Goal: Task Accomplishment & Management: Use online tool/utility

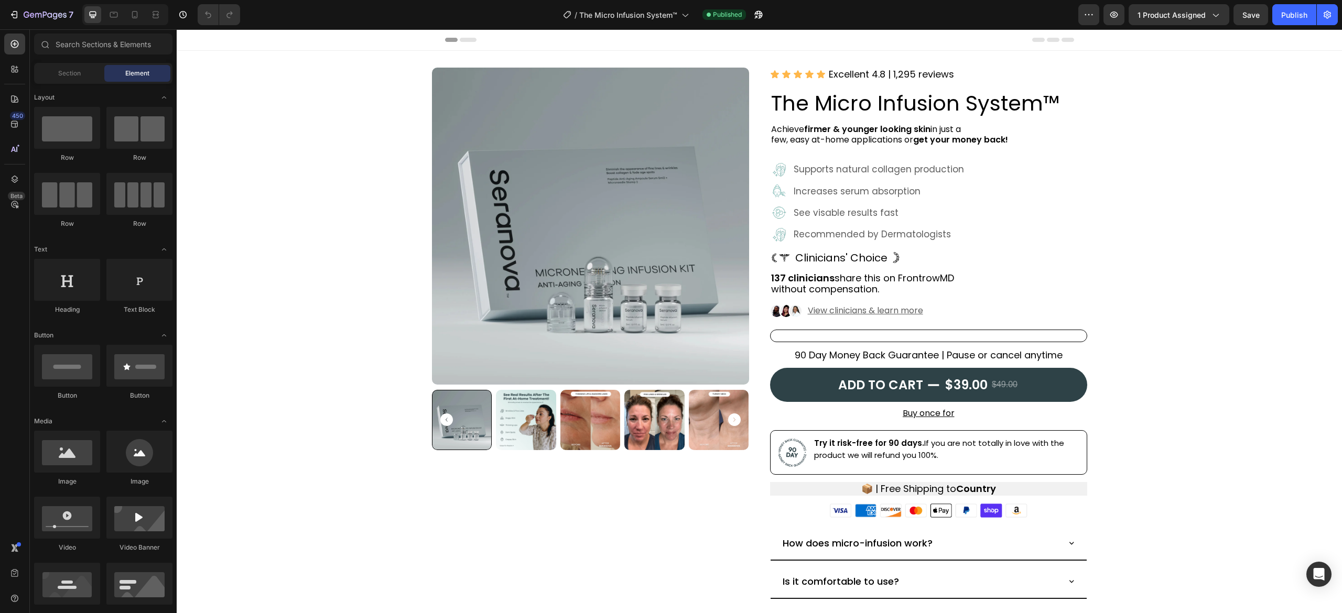
drag, startPoint x: 810, startPoint y: 20, endPoint x: 804, endPoint y: 18, distance: 6.6
click at [810, 20] on div "/ The Micro Infusion System™ Published" at bounding box center [663, 14] width 830 height 21
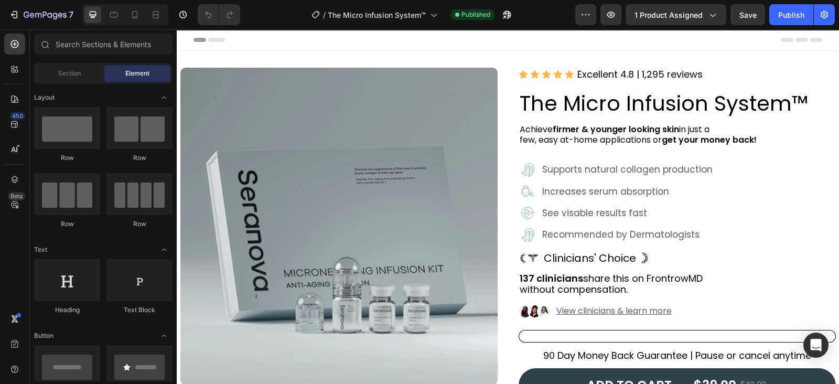
click at [288, 9] on div "/ The Micro Infusion System™ Published" at bounding box center [411, 14] width 327 height 21
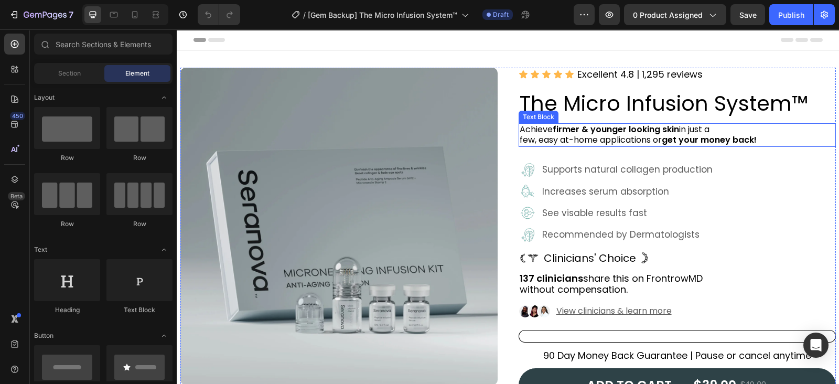
scroll to position [65, 0]
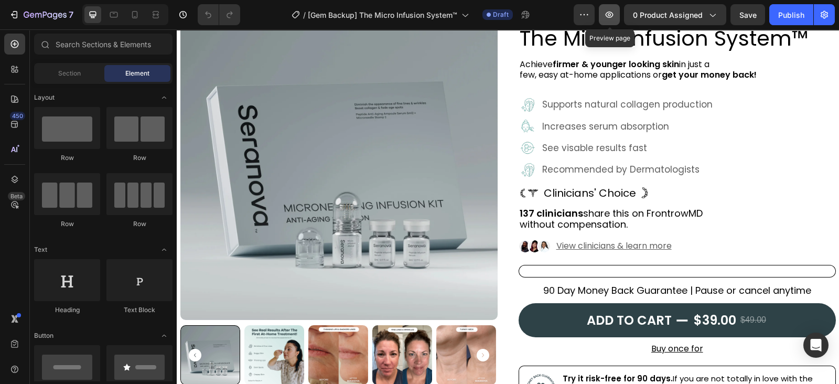
click at [617, 18] on button "button" at bounding box center [609, 14] width 21 height 21
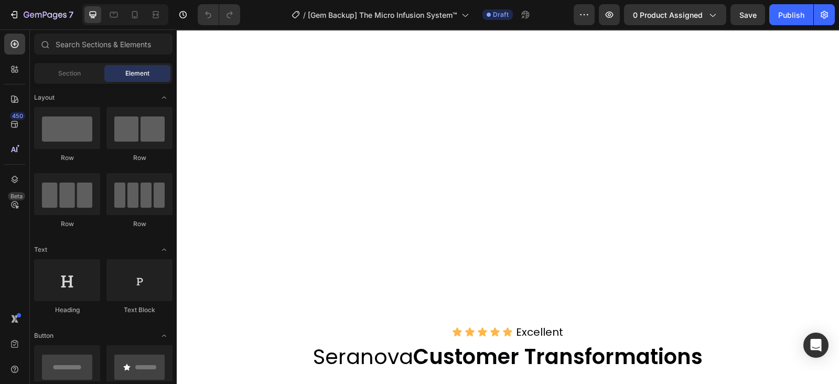
scroll to position [828, 0]
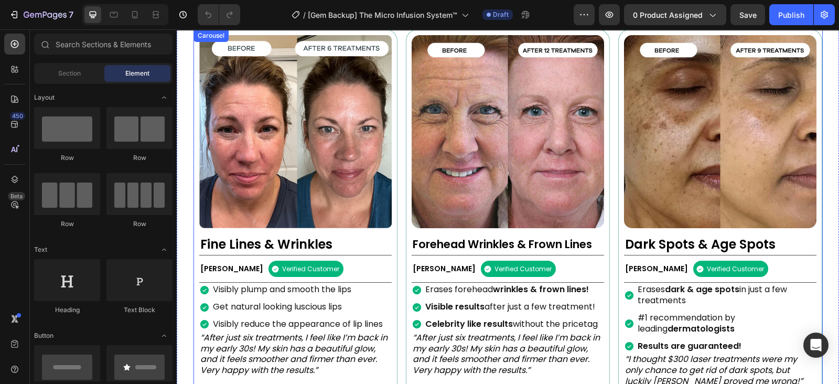
click at [396, 232] on div "Image Fine Lines & Wrinkles Heading [PERSON_NAME] Text Block Verified Customer …" at bounding box center [507, 214] width 629 height 370
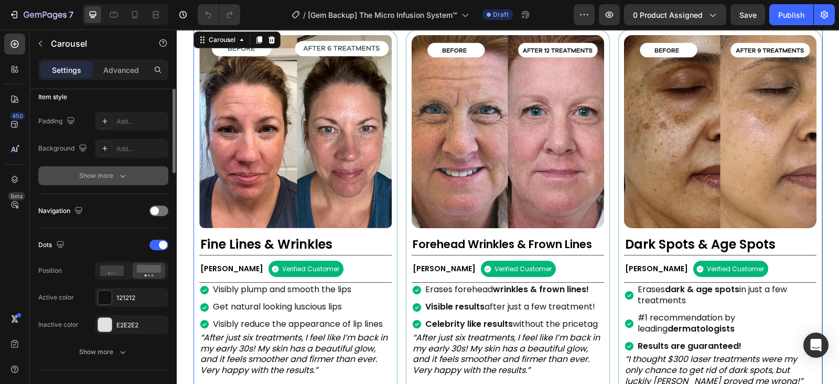
scroll to position [393, 0]
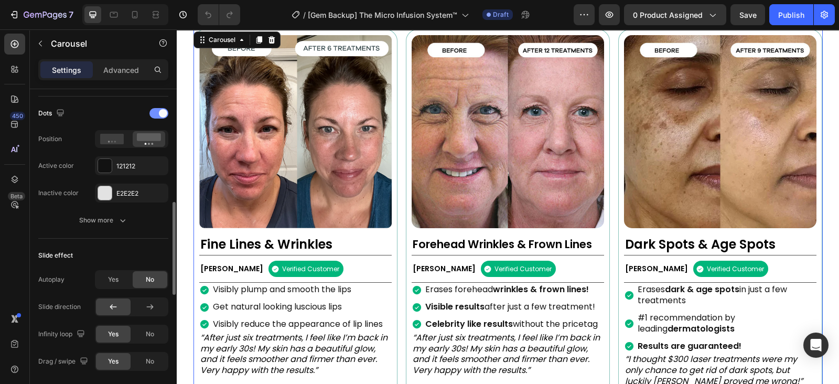
click at [159, 112] on span at bounding box center [163, 113] width 8 height 8
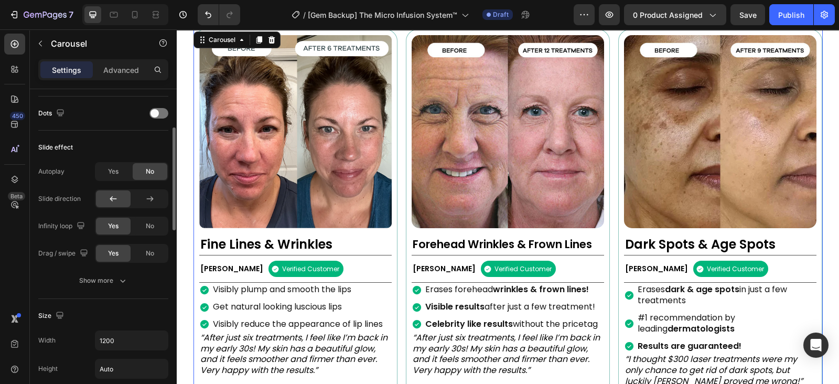
scroll to position [328, 0]
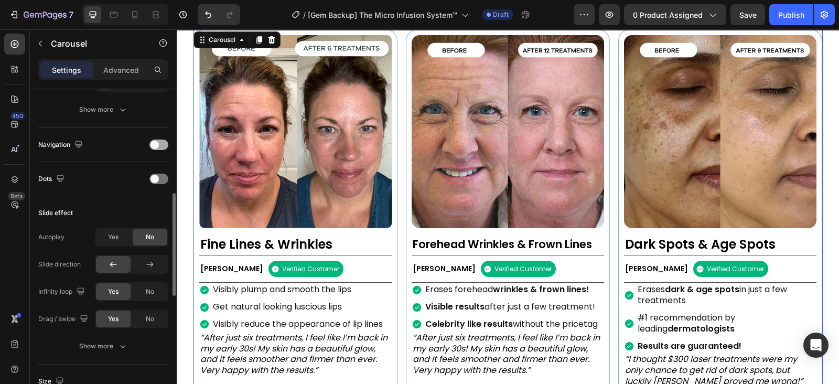
click at [157, 143] on span at bounding box center [154, 144] width 8 height 8
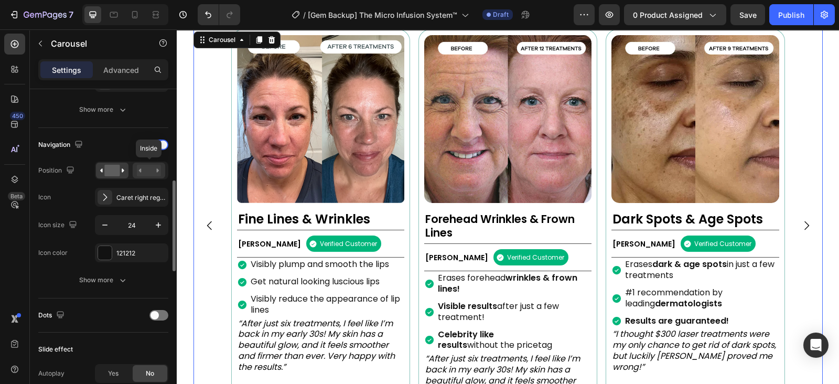
click at [147, 165] on rect at bounding box center [149, 171] width 24 height 12
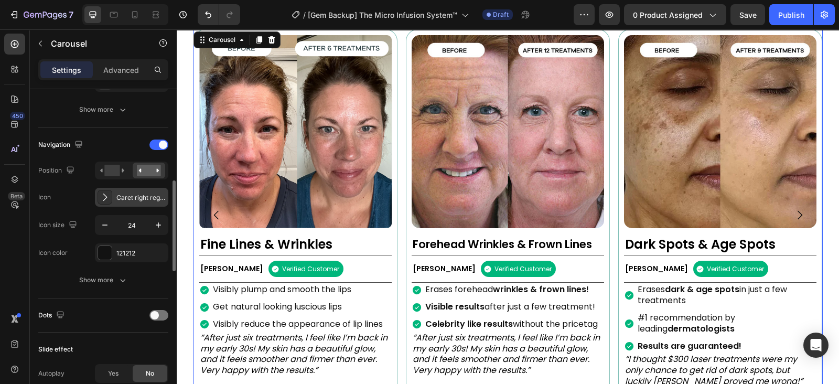
click at [109, 199] on icon at bounding box center [105, 197] width 10 height 10
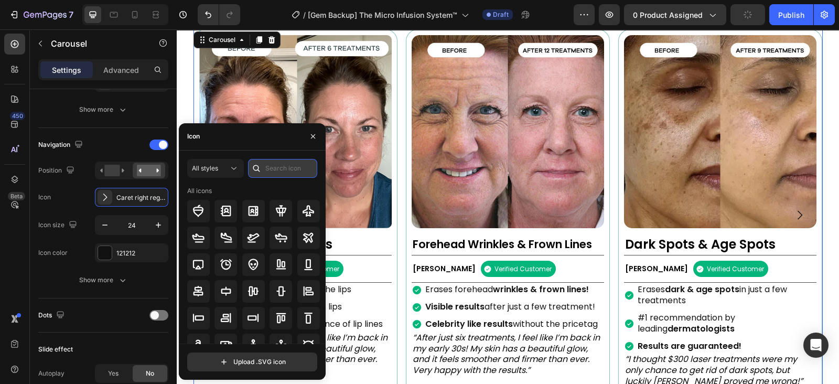
click at [265, 172] on input "text" at bounding box center [282, 168] width 69 height 19
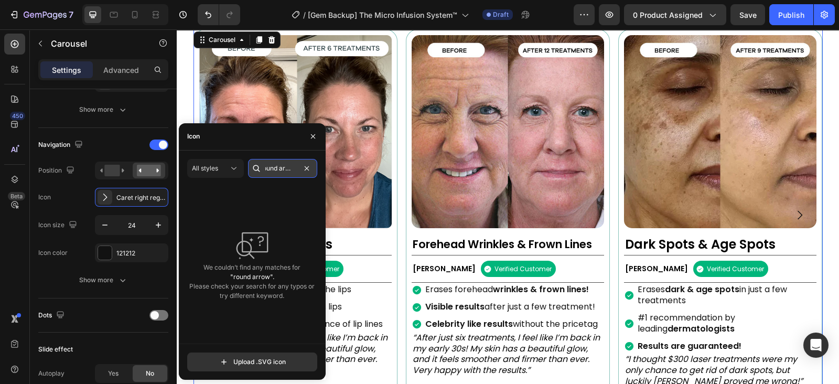
click at [279, 171] on input "round arrow" at bounding box center [282, 168] width 69 height 19
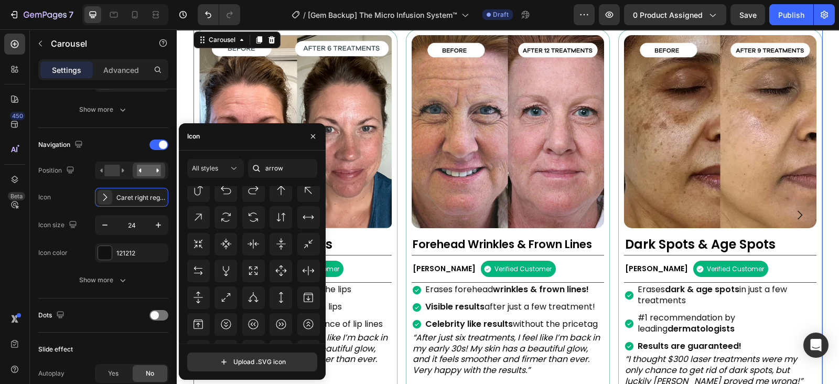
scroll to position [1082, 0]
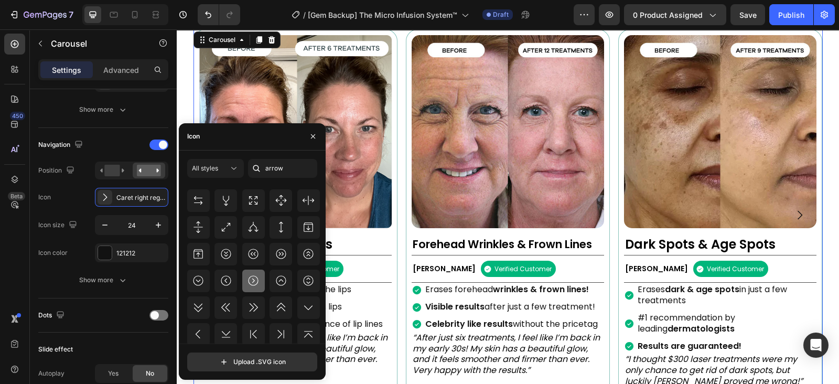
click at [255, 281] on icon at bounding box center [253, 280] width 13 height 13
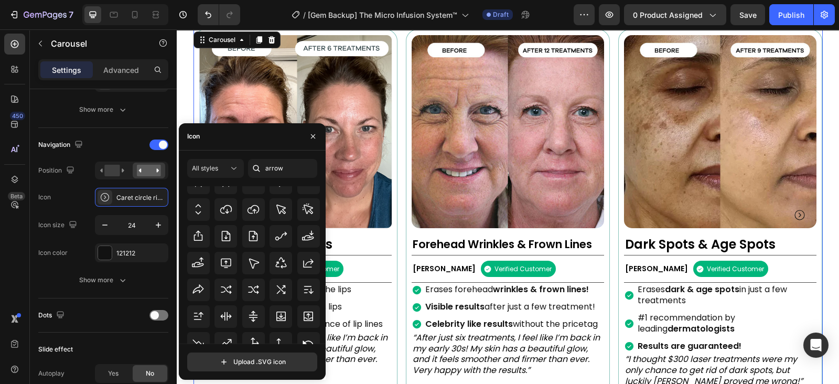
scroll to position [1918, 0]
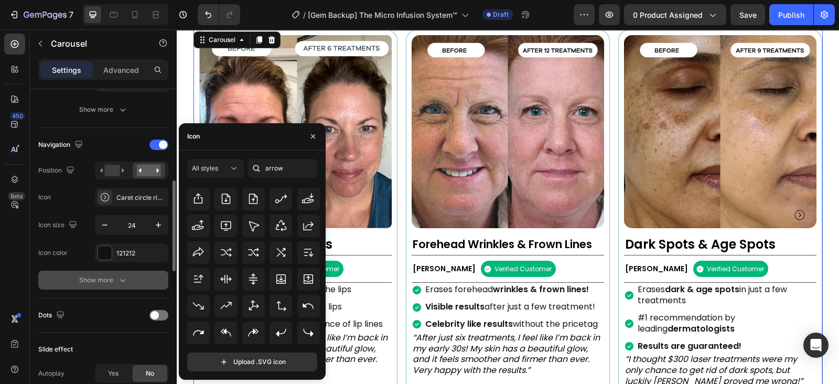
click at [117, 277] on icon "button" at bounding box center [122, 280] width 10 height 10
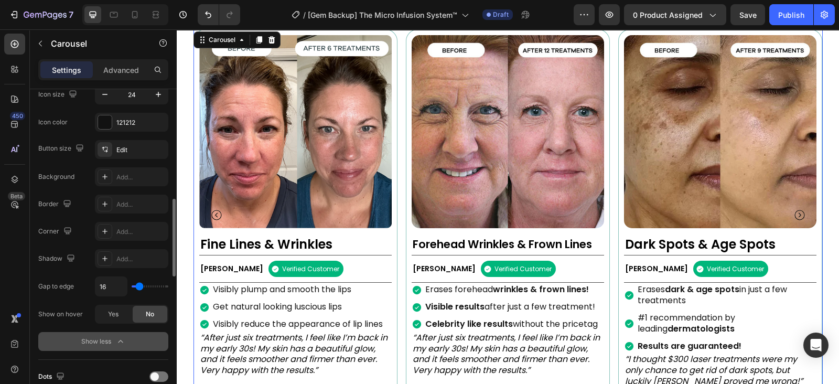
scroll to position [393, 0]
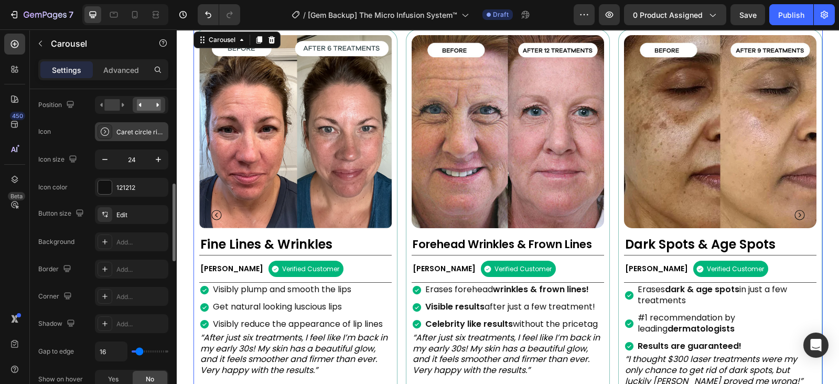
click at [117, 124] on div "Caret circle right light" at bounding box center [131, 131] width 73 height 19
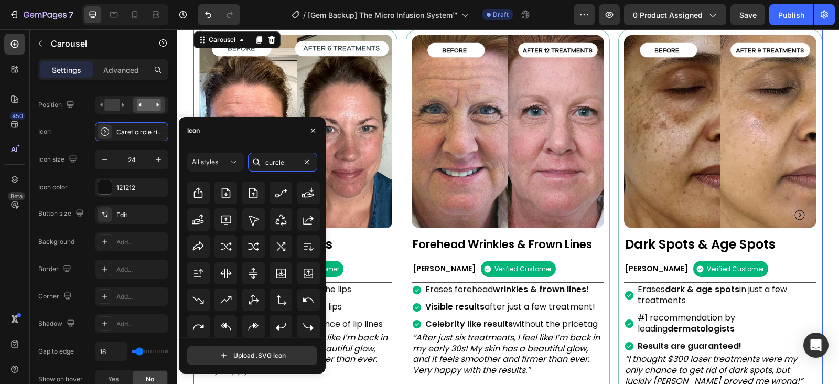
scroll to position [0, 0]
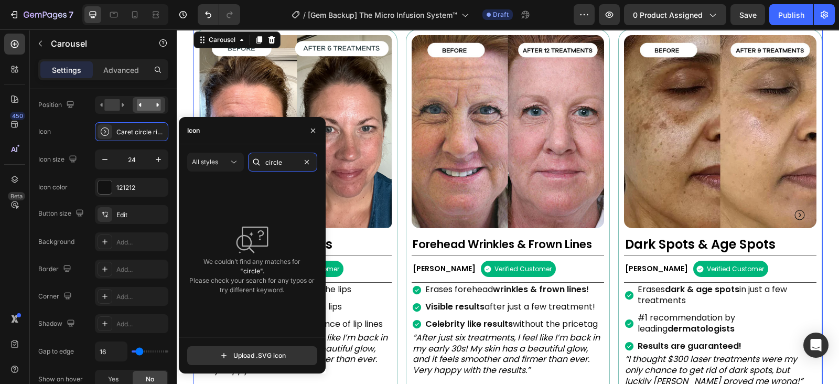
type input "circle"
click at [293, 151] on div "All styles circle We couldn’t find any matches for "circle". Please check your …" at bounding box center [252, 258] width 147 height 229
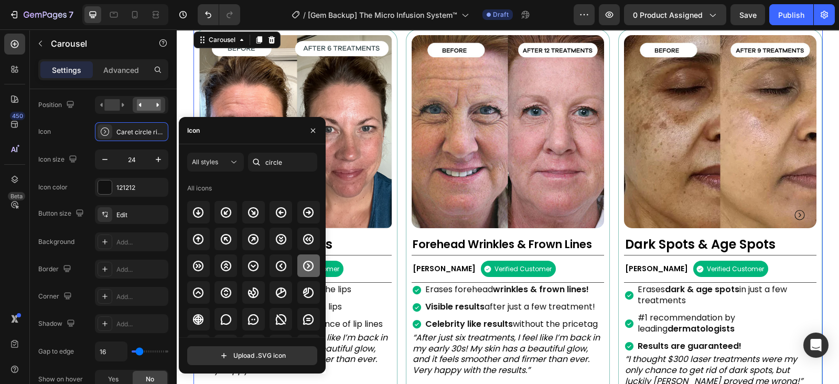
click at [307, 265] on icon at bounding box center [308, 265] width 10 height 10
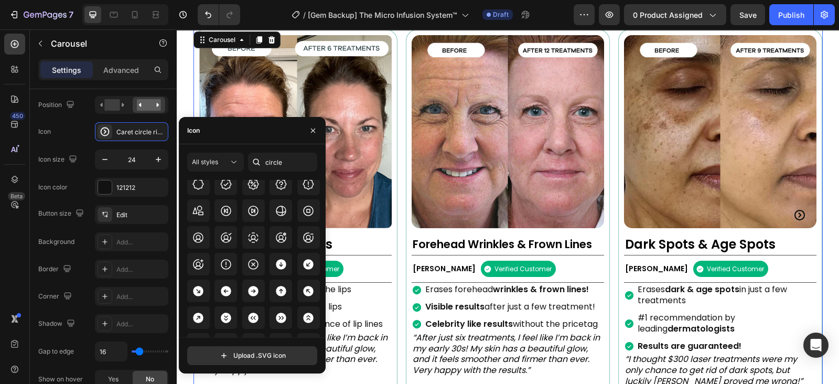
scroll to position [1308, 0]
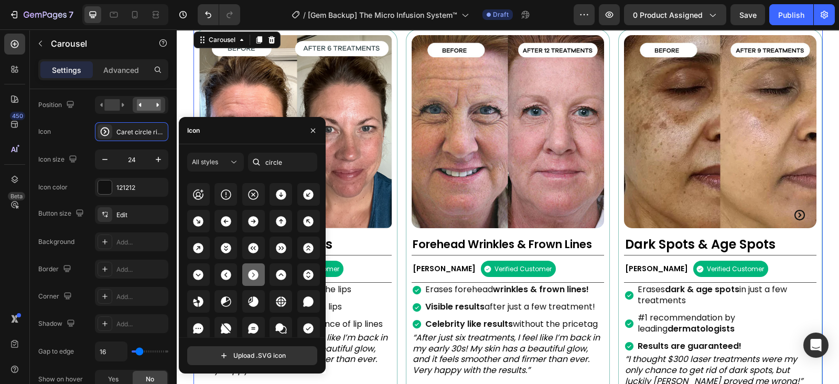
click at [256, 274] on icon at bounding box center [253, 274] width 10 height 10
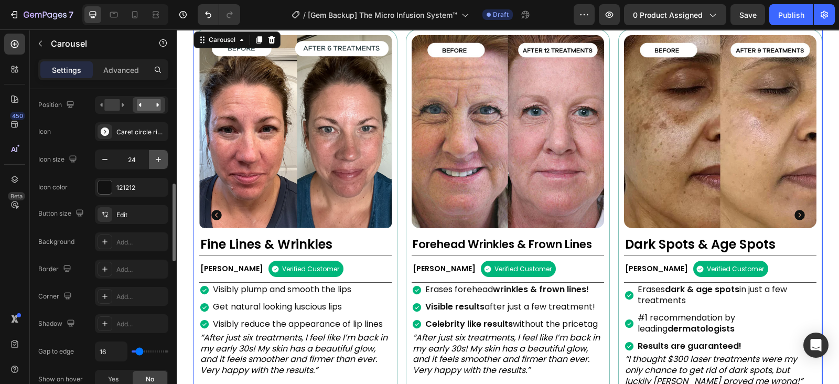
click at [156, 161] on icon "button" at bounding box center [158, 159] width 10 height 10
click at [155, 161] on icon "button" at bounding box center [158, 159] width 10 height 10
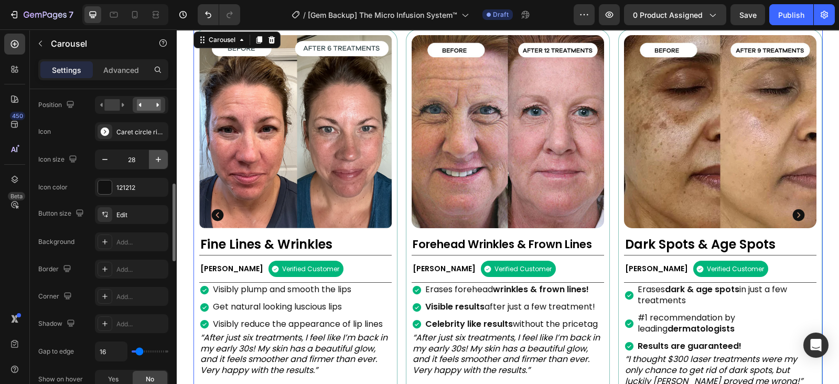
click at [154, 161] on icon "button" at bounding box center [158, 159] width 10 height 10
click at [153, 161] on icon "button" at bounding box center [158, 159] width 10 height 10
click at [152, 161] on button "button" at bounding box center [158, 159] width 19 height 19
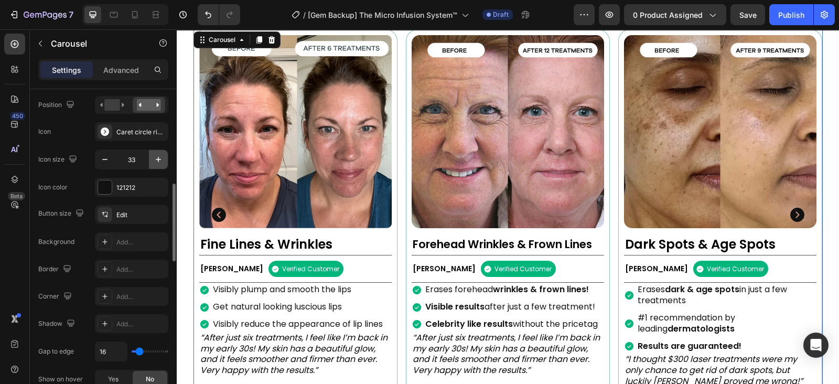
click at [152, 161] on button "button" at bounding box center [158, 159] width 19 height 19
click at [152, 160] on button "button" at bounding box center [158, 159] width 19 height 19
click at [152, 158] on button "button" at bounding box center [158, 159] width 19 height 19
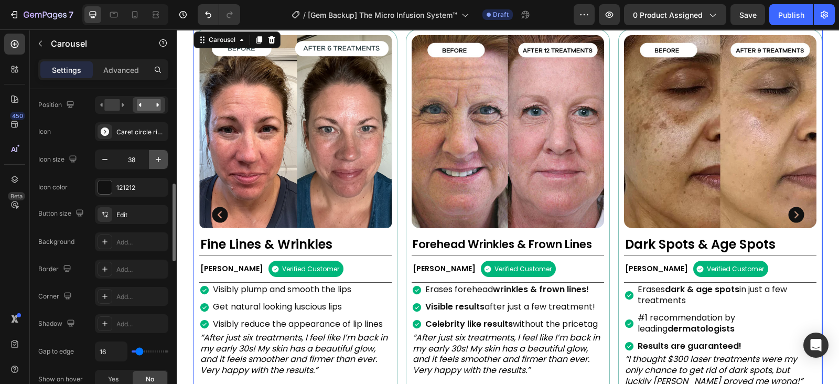
click at [152, 158] on button "button" at bounding box center [158, 159] width 19 height 19
type input "40"
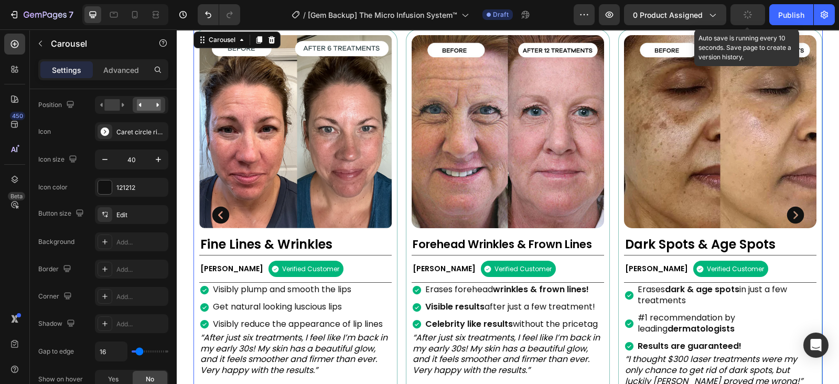
click at [744, 19] on button "button" at bounding box center [747, 14] width 35 height 21
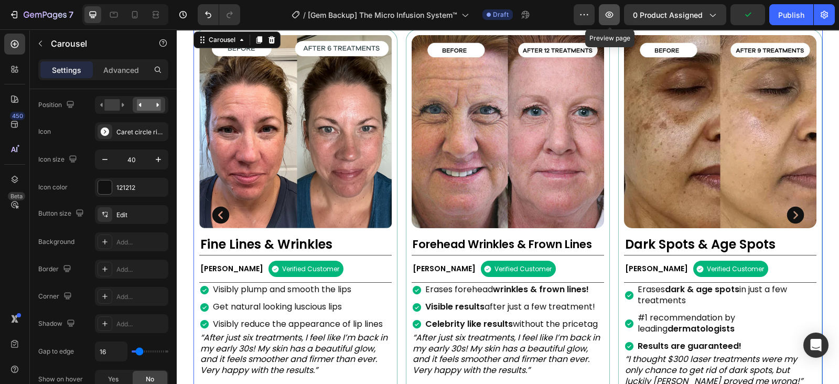
click at [613, 19] on icon "button" at bounding box center [609, 14] width 10 height 10
click at [617, 16] on button "button" at bounding box center [609, 14] width 21 height 21
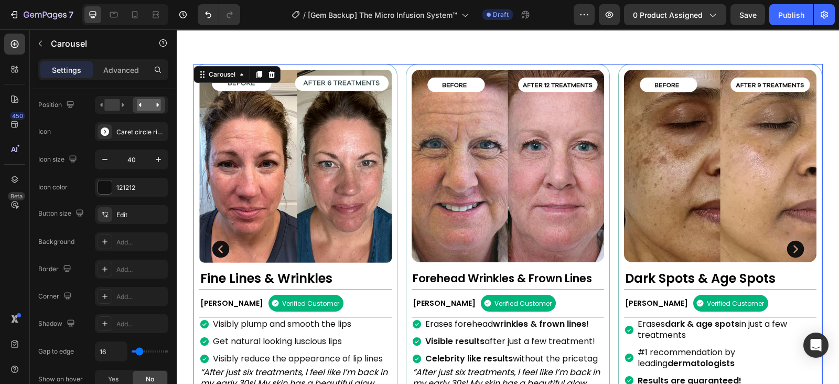
click at [395, 187] on div "Image Fine Lines & Wrinkles Heading [PERSON_NAME] Text Block Verified Customer …" at bounding box center [507, 249] width 629 height 370
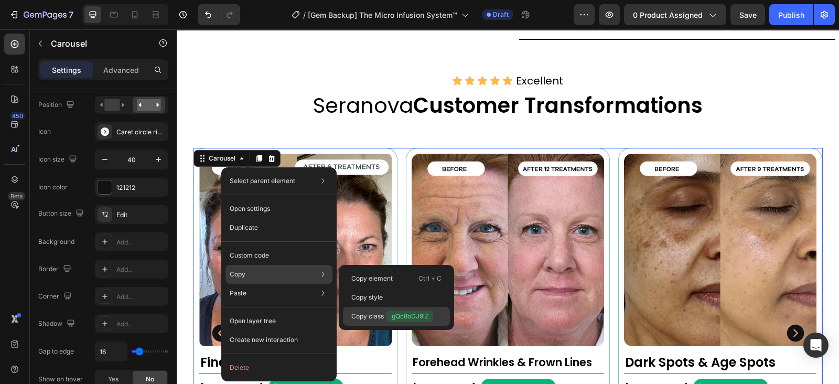
click at [379, 313] on p "Copy class .gQc8oDJ9lZ" at bounding box center [392, 316] width 82 height 12
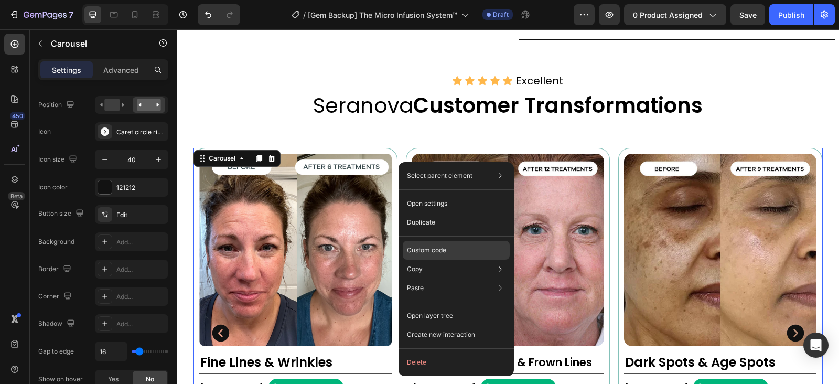
click at [428, 278] on div "Custom code" at bounding box center [455, 287] width 107 height 19
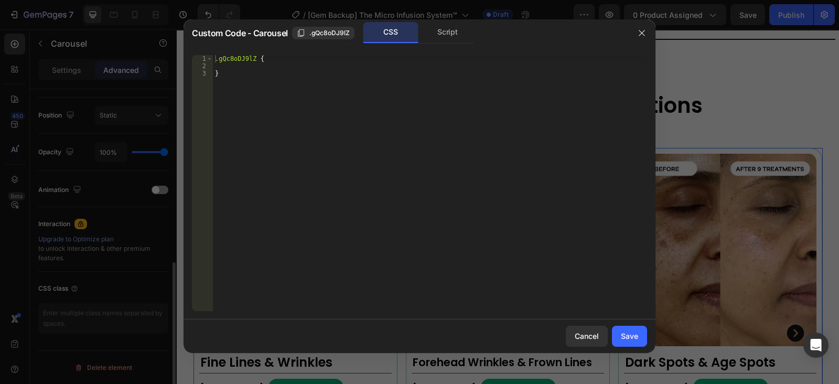
scroll to position [374, 0]
click at [305, 81] on div ".gQc8oDJ9lZ { }" at bounding box center [430, 190] width 434 height 270
click at [256, 53] on div "} 1 2 3 .gQc8oDJ9lZ { } ההההההההההההההההההההההההההההההההההההההההההההההההההההההה…" at bounding box center [419, 183] width 472 height 273
click at [256, 61] on div ".gQc8oDJ9lZ { }" at bounding box center [430, 190] width 434 height 270
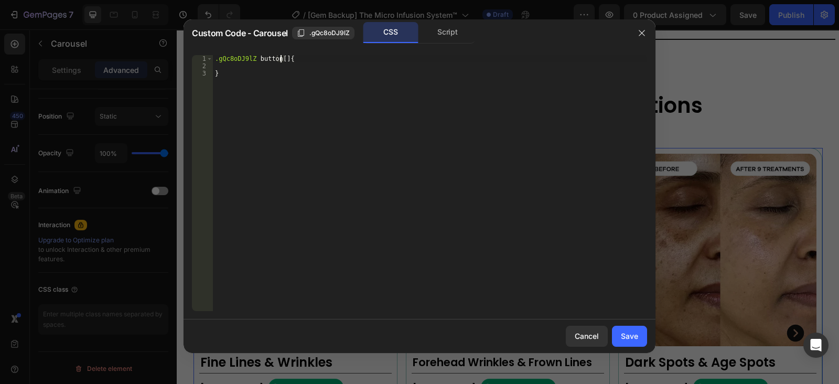
paste textarea "aria-label="Carousel Next Arrow""
click at [344, 34] on span ".gQc8oDJ9lZ" at bounding box center [329, 32] width 40 height 9
click at [398, 58] on div ".gQc8oDJ9lZ button [ aria-label = " Carousel Next Arrow " ], { }" at bounding box center [430, 190] width 434 height 270
paste textarea ".gQc8oDJ9lZ"
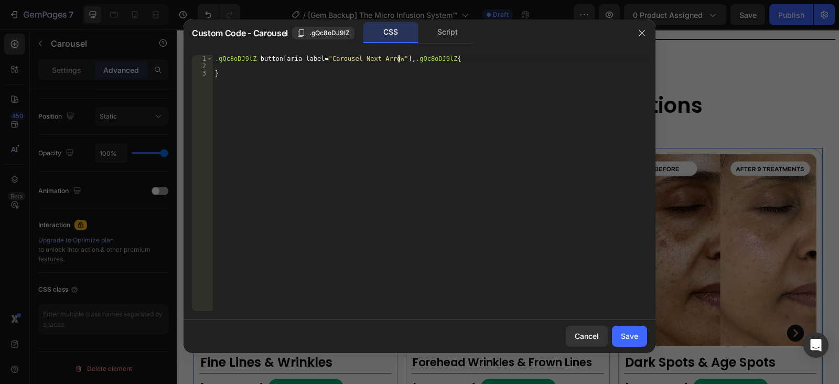
drag, startPoint x: 398, startPoint y: 56, endPoint x: 412, endPoint y: 66, distance: 17.3
click at [398, 56] on div ".gQc8oDJ9lZ button [ aria-label = " Carousel Next Arrow " ], .gQc8oDJ9lZ { }" at bounding box center [430, 190] width 434 height 270
drag, startPoint x: 252, startPoint y: 64, endPoint x: 285, endPoint y: 69, distance: 33.4
click at [253, 64] on div ".gQc8oDJ9lZ button [ aria-label = " Carousel Next Arrow " ], .gQc8oDJ9lZ { }" at bounding box center [430, 190] width 434 height 270
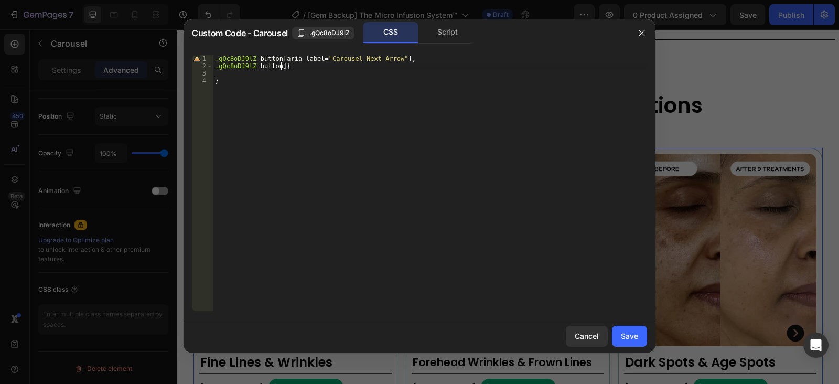
scroll to position [0, 5]
paste textarea "aria-label="Carousel Back Arrow""
type textarea ".gQc8oDJ9lZ button[aria-label="Carousel Back Arrow"]{"
type textarea "}"
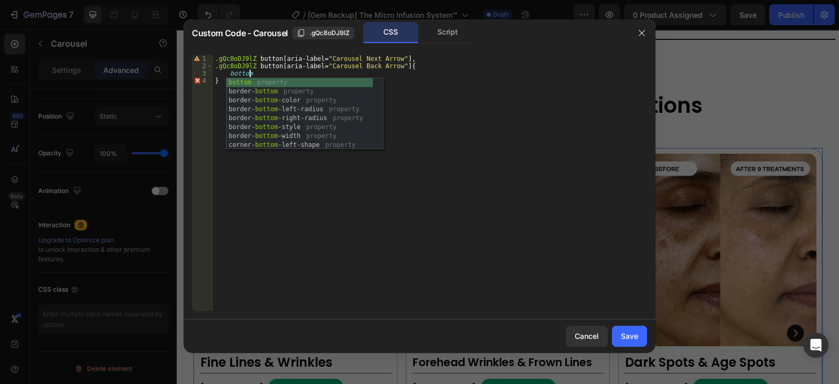
scroll to position [0, 3]
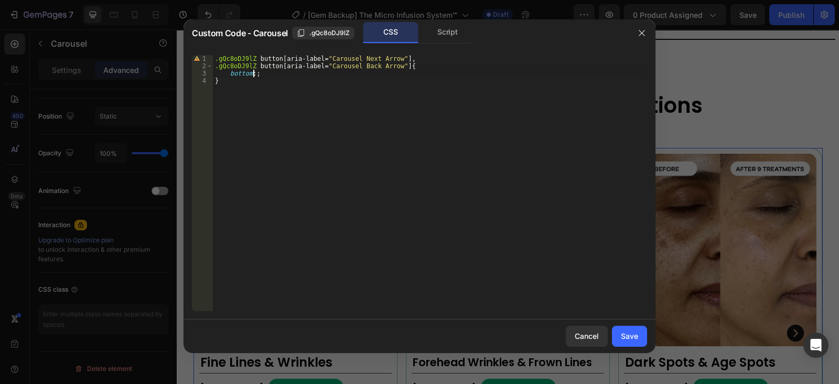
paste textarea "-70px;"
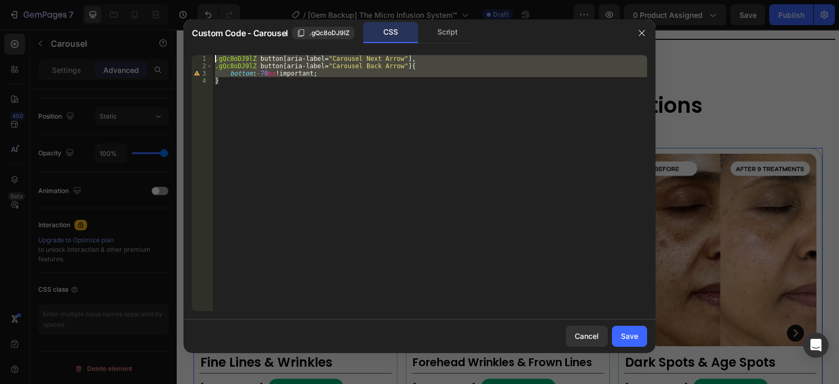
drag, startPoint x: 208, startPoint y: 66, endPoint x: 207, endPoint y: 59, distance: 6.9
click at [207, 59] on div "bottom:-70px!important; 1 2 3 4 .gQc8oDJ9lZ button [ aria-label = " Carousel Ne…" at bounding box center [419, 183] width 455 height 256
drag, startPoint x: 279, startPoint y: 94, endPoint x: 282, endPoint y: 88, distance: 7.3
click at [280, 92] on div ".gQc8oDJ9lZ button [ aria-label = " Carousel Next Arrow " ], .gQc8oDJ9lZ button…" at bounding box center [430, 183] width 434 height 256
type textarea "}"
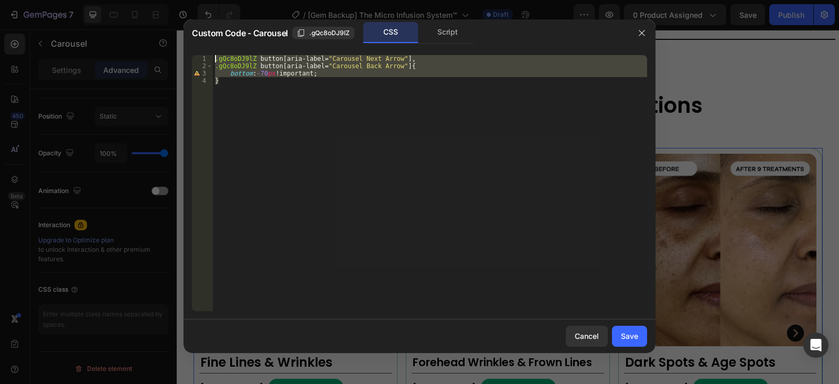
scroll to position [0, 0]
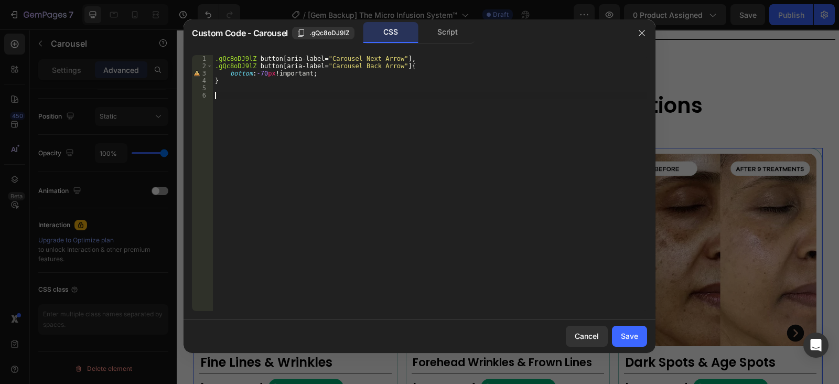
paste textarea "}"
drag, startPoint x: 398, startPoint y: 96, endPoint x: 201, endPoint y: 94, distance: 196.5
click at [201, 94] on div "} 1 2 3 4 5 6 7 8 9 .gQc8oDJ9lZ button [ aria-label = " Carousel Next Arrow " ]…" at bounding box center [419, 183] width 455 height 256
type textarea ".gQc8oDJ9lZ button[aria-label="Carousel Next Arrow"],"
click at [318, 101] on div ".gQc8oDJ9lZ button [ aria-label = " Carousel Next Arrow " ], .gQc8oDJ9lZ button…" at bounding box center [430, 190] width 434 height 270
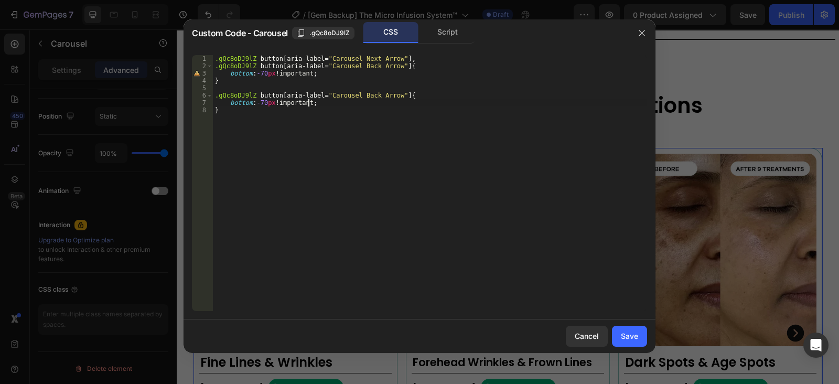
click at [255, 103] on div ".gQc8oDJ9lZ button [ aria-label = " Carousel Next Arrow " ], .gQc8oDJ9lZ button…" at bounding box center [430, 190] width 434 height 270
click at [250, 100] on div ".gQc8oDJ9lZ button [ aria-label = " Carousel Next Arrow " ], .gQc8oDJ9lZ button…" at bounding box center [430, 190] width 434 height 270
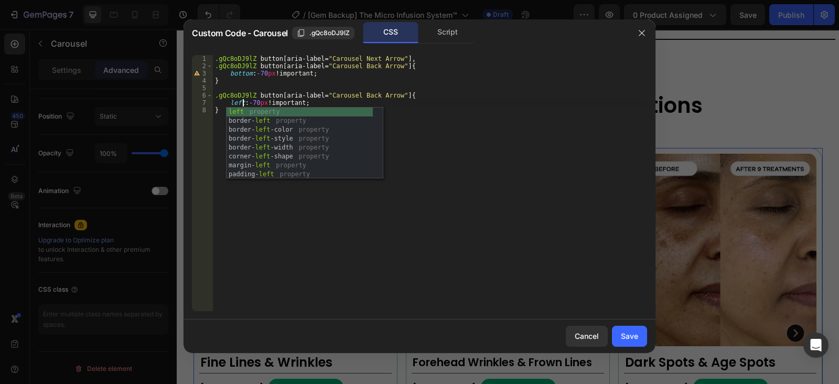
scroll to position [0, 3]
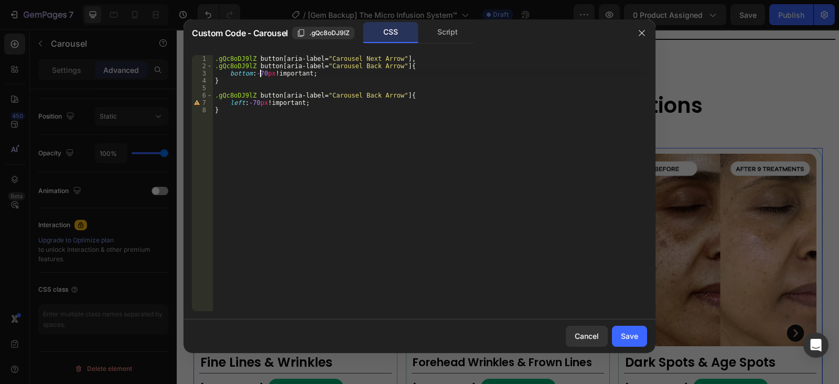
click at [259, 72] on div ".gQc8oDJ9lZ button [ aria-label = " Carousel Next Arrow " ], .gQc8oDJ9lZ button…" at bounding box center [430, 190] width 434 height 270
drag, startPoint x: 255, startPoint y: 101, endPoint x: 266, endPoint y: 102, distance: 11.0
click at [256, 102] on div ".gQc8oDJ9lZ button [ aria-label = " Carousel Next Arrow " ], .gQc8oDJ9lZ button…" at bounding box center [430, 190] width 434 height 270
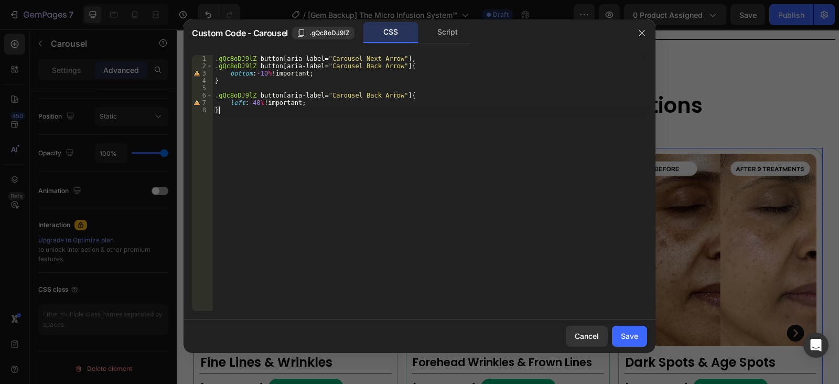
drag, startPoint x: 228, startPoint y: 115, endPoint x: 249, endPoint y: 100, distance: 25.9
click at [223, 114] on div ".gQc8oDJ9lZ button [ aria-label = " Carousel Next Arrow " ], .gQc8oDJ9lZ button…" at bounding box center [430, 190] width 434 height 270
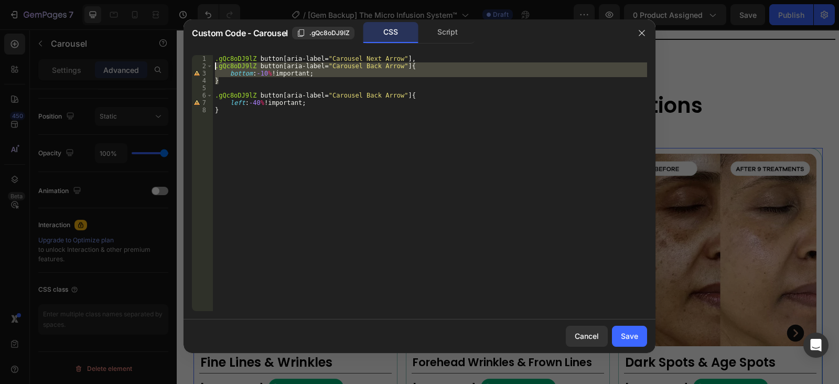
drag, startPoint x: 223, startPoint y: 82, endPoint x: 215, endPoint y: 69, distance: 15.0
click at [215, 69] on div ".gQc8oDJ9lZ button [ aria-label = " Carousel Next Arrow " ], .gQc8oDJ9lZ button…" at bounding box center [430, 190] width 434 height 270
click at [223, 112] on div ".gQc8oDJ9lZ button [ aria-label = " Carousel Next Arrow " ], .gQc8oDJ9lZ button…" at bounding box center [430, 190] width 434 height 270
type textarea "}"
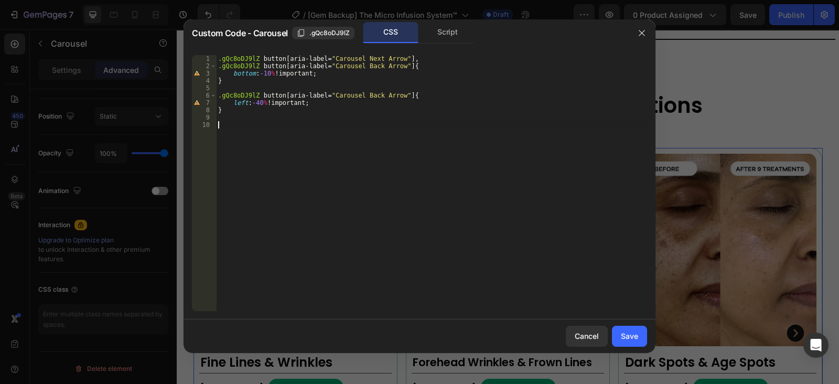
paste textarea "}"
type textarea "}"
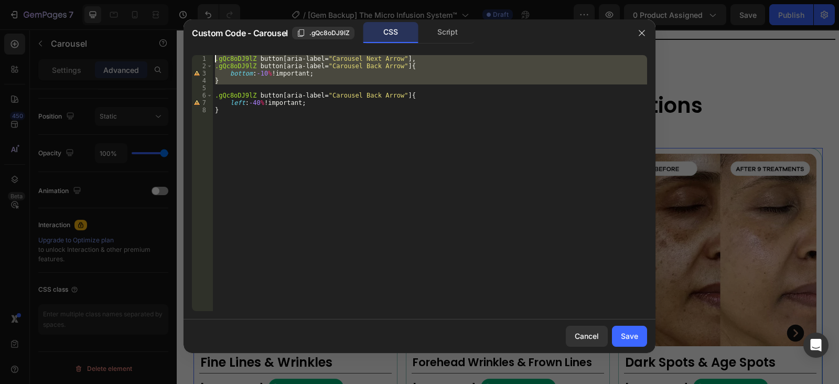
drag, startPoint x: 219, startPoint y: 85, endPoint x: 207, endPoint y: 57, distance: 30.1
click at [207, 57] on div "} 1 2 3 4 5 6 7 8 .gQc8oDJ9lZ button [ aria-label = " Carousel Next Arrow " ], …" at bounding box center [419, 183] width 455 height 256
drag, startPoint x: 225, startPoint y: 110, endPoint x: 220, endPoint y: 111, distance: 5.9
click at [225, 111] on div ".gQc8oDJ9lZ button [ aria-label = " Carousel Next Arrow " ], .gQc8oDJ9lZ button…" at bounding box center [430, 190] width 434 height 270
type textarea "}"
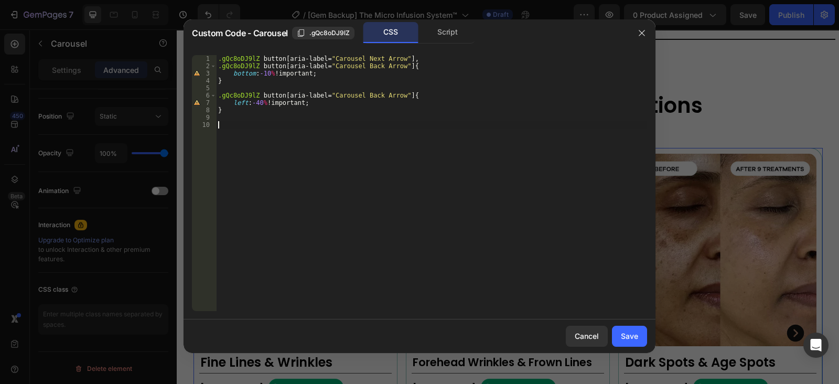
paste textarea ".gQc8oDJ9lZ button[aria-label="Carousel Next Arrow"], .gQc8oDJ9lZ button[aria-l…"
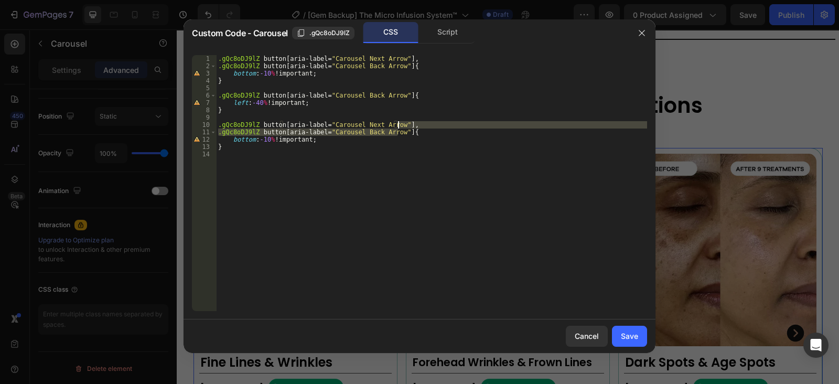
click at [398, 126] on div ".gQc8oDJ9lZ button [ aria-label = " Carousel Next Arrow " ], .gQc8oDJ9lZ button…" at bounding box center [431, 190] width 431 height 270
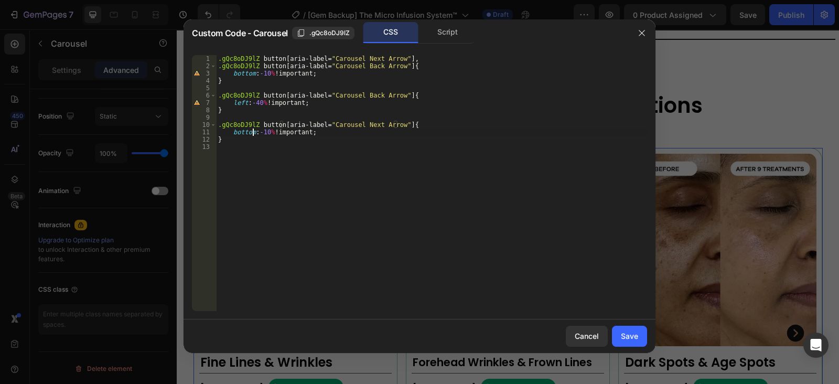
click at [254, 132] on div ".gQc8oDJ9lZ button [ aria-label = " Carousel Next Arrow " ], .gQc8oDJ9lZ button…" at bounding box center [431, 190] width 431 height 270
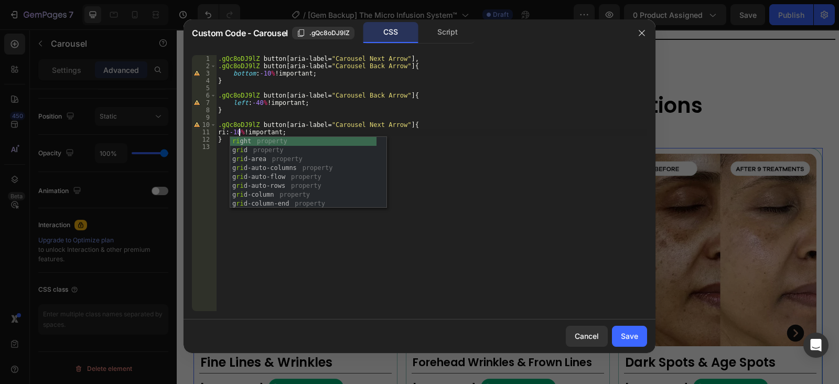
scroll to position [0, 2]
type textarea "right:-10%!important;"
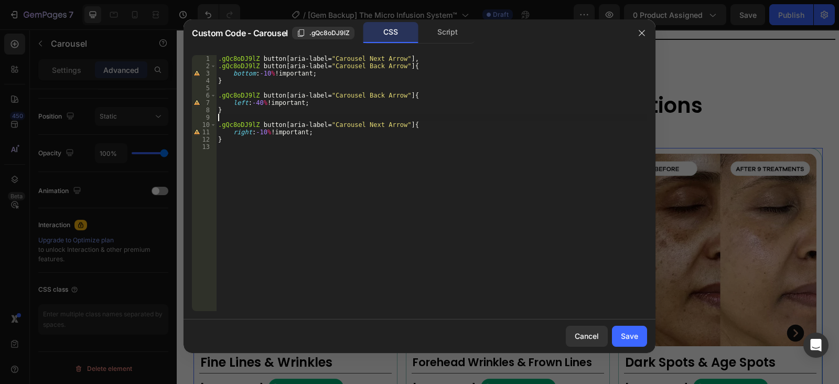
click at [306, 121] on div ".gQc8oDJ9lZ button [ aria-label = " Carousel Next Arrow " ], .gQc8oDJ9lZ button…" at bounding box center [431, 190] width 431 height 270
click at [259, 130] on div ".gQc8oDJ9lZ button [ aria-label = " Carousel Next Arrow " ], .gQc8oDJ9lZ button…" at bounding box center [431, 190] width 431 height 270
type textarea "right:-40%!important;"
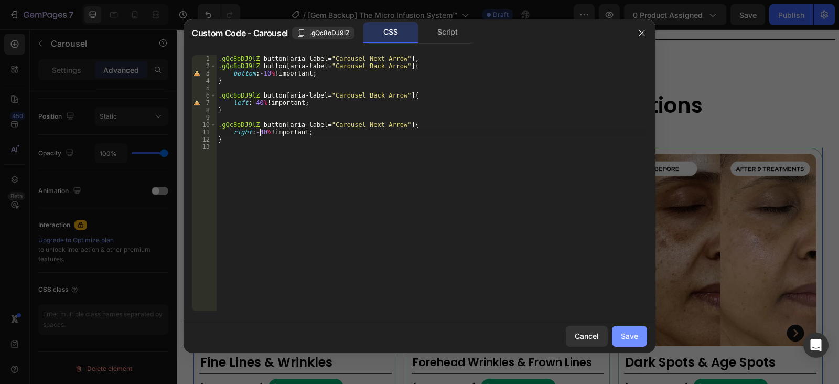
drag, startPoint x: 463, startPoint y: 256, endPoint x: 637, endPoint y: 335, distance: 191.1
click at [637, 335] on div "Save" at bounding box center [629, 335] width 17 height 11
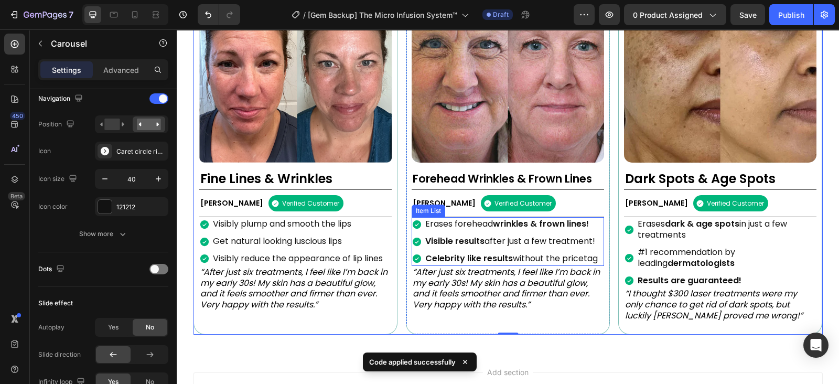
scroll to position [1021, 0]
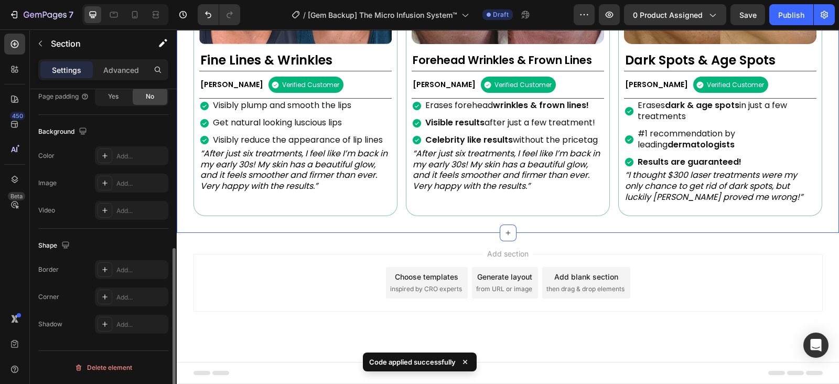
scroll to position [0, 0]
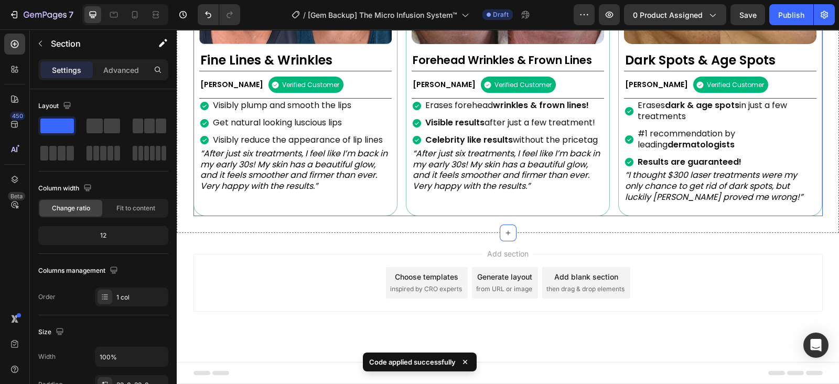
click at [398, 205] on div "Image Fine Lines & Wrinkles Heading [PERSON_NAME] Text Block Verified Customer …" at bounding box center [507, 30] width 629 height 370
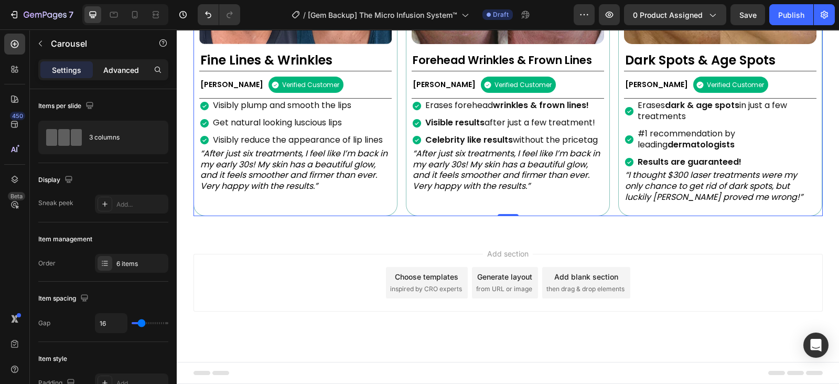
click at [129, 72] on p "Advanced" at bounding box center [121, 69] width 36 height 11
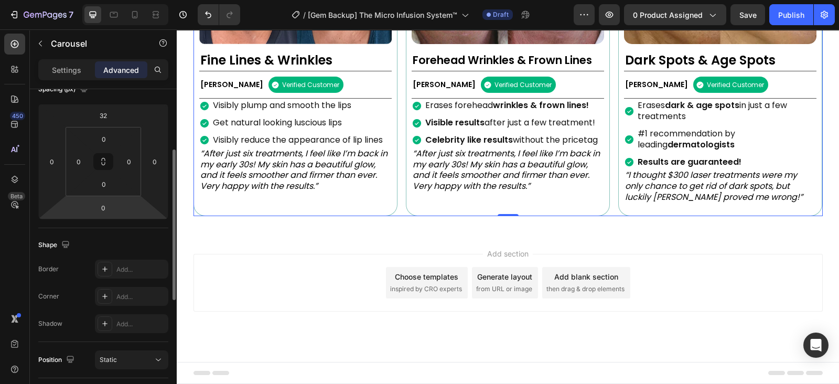
scroll to position [65, 0]
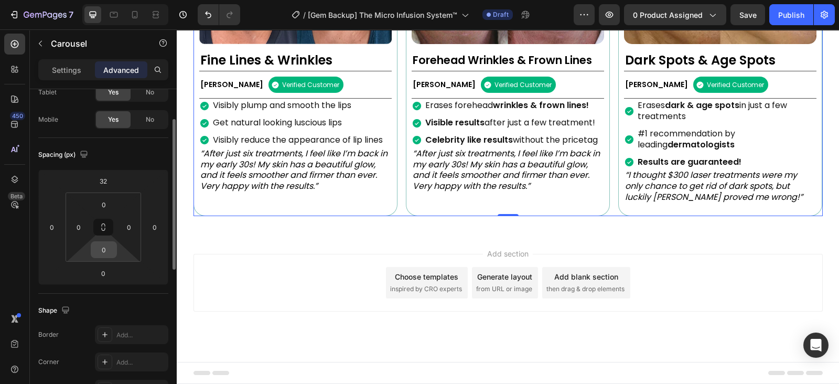
click at [102, 247] on input "0" at bounding box center [103, 250] width 21 height 16
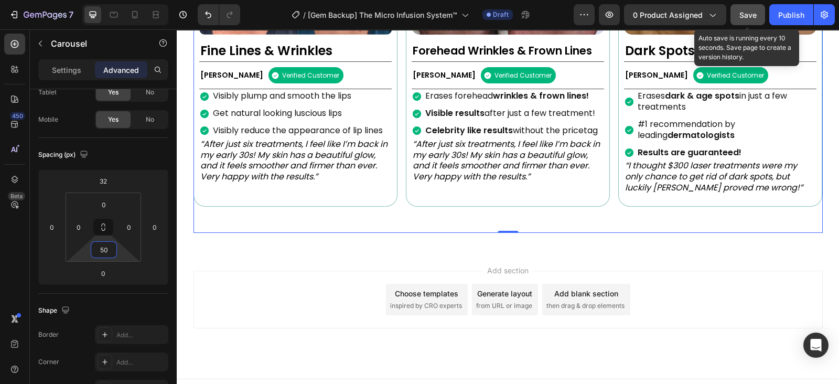
type input "50"
click at [751, 16] on span "Save" at bounding box center [747, 14] width 17 height 9
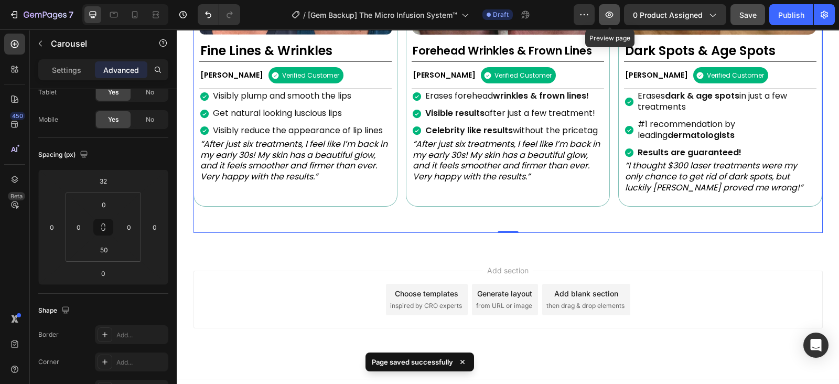
click at [613, 16] on icon "button" at bounding box center [609, 14] width 10 height 10
click at [613, 21] on button "button" at bounding box center [609, 14] width 21 height 21
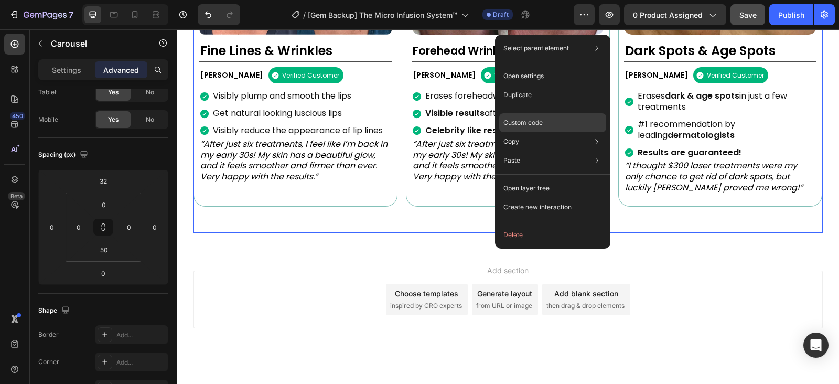
click at [541, 125] on p "Custom code" at bounding box center [522, 122] width 39 height 9
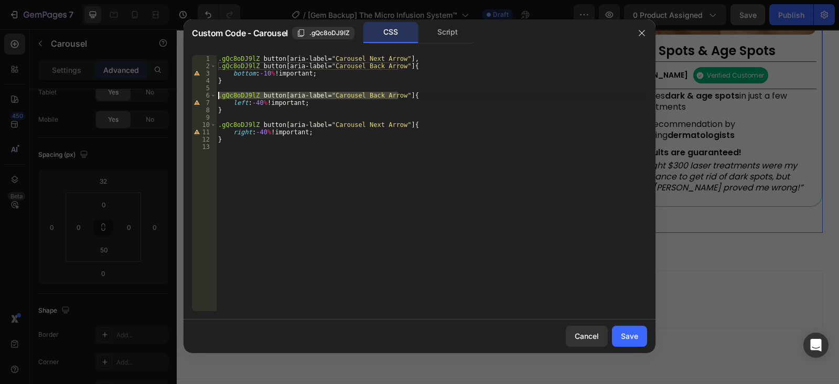
drag, startPoint x: 397, startPoint y: 95, endPoint x: 243, endPoint y: 95, distance: 154.1
click at [213, 94] on div ".gQc8oDJ9lZ button[aria-label="Carousel Back Arrow"]{ 1 2 3 4 5 6 7 8 9 10 11 1…" at bounding box center [419, 183] width 455 height 256
click at [255, 101] on div ".gQc8oDJ9lZ button [ aria-label = " Carousel Next Arrow " ], .gQc8oDJ9lZ button…" at bounding box center [431, 190] width 431 height 270
click at [258, 131] on div ".gQc8oDJ9lZ button [ aria-label = " Carousel Next Arrow " ], .gQc8oDJ9lZ button…" at bounding box center [431, 190] width 431 height 270
type textarea "right:40%!important;"
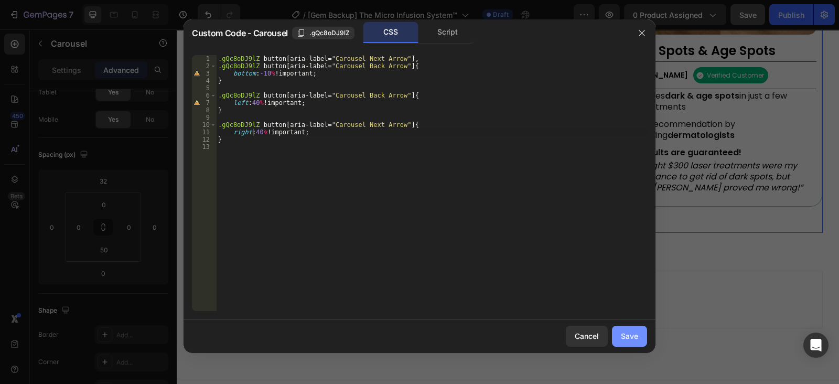
drag, startPoint x: 637, startPoint y: 336, endPoint x: 463, endPoint y: 295, distance: 178.3
click at [637, 336] on div "Save" at bounding box center [629, 335] width 17 height 11
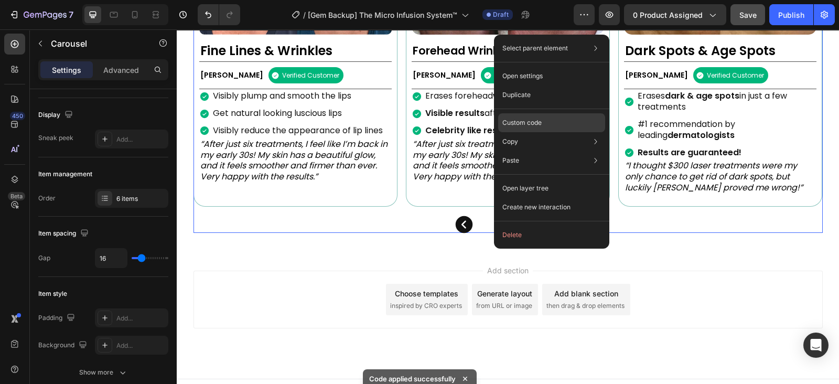
click at [533, 119] on p "Custom code" at bounding box center [521, 122] width 39 height 9
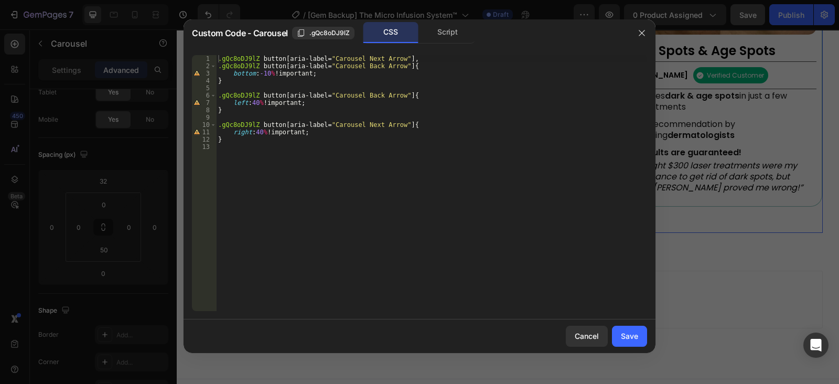
click at [255, 101] on div ".gQc8oDJ9lZ button [ aria-label = " Carousel Next Arrow " ], .gQc8oDJ9lZ button…" at bounding box center [431, 190] width 431 height 270
drag, startPoint x: 259, startPoint y: 129, endPoint x: 264, endPoint y: 134, distance: 6.7
click at [259, 129] on div ".gQc8oDJ9lZ button [ aria-label = " Carousel Next Arrow " ], .gQc8oDJ9lZ button…" at bounding box center [431, 190] width 431 height 270
type textarea "right:45%!important;"
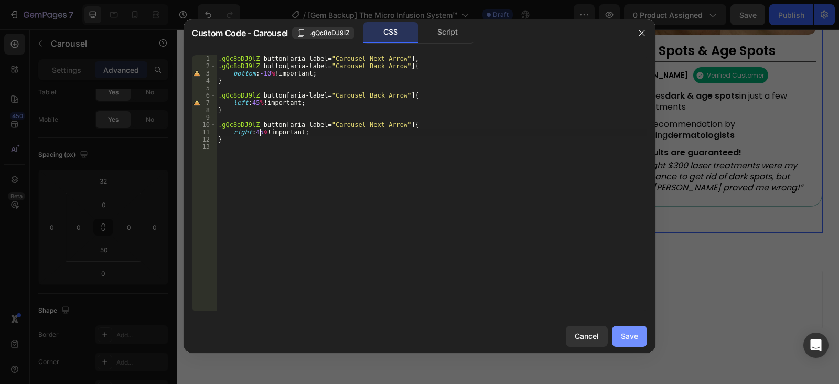
drag, startPoint x: 642, startPoint y: 333, endPoint x: 462, endPoint y: 303, distance: 182.3
click at [642, 333] on button "Save" at bounding box center [629, 335] width 35 height 21
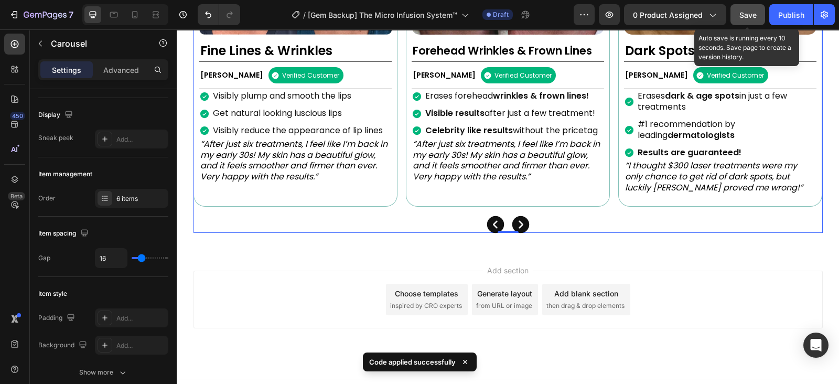
click at [750, 9] on div "Save" at bounding box center [747, 14] width 17 height 11
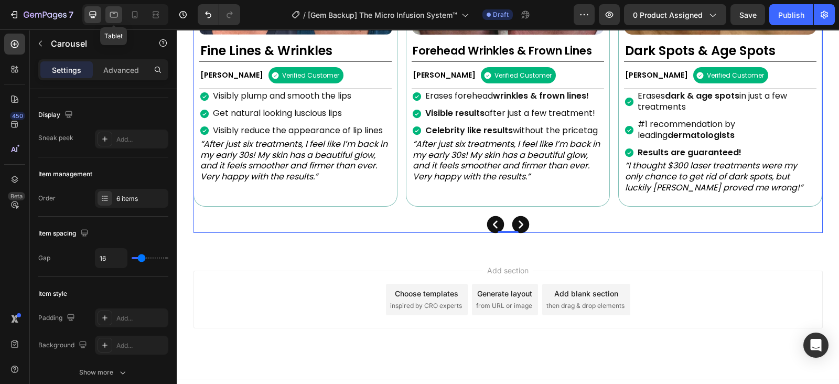
click at [119, 19] on div at bounding box center [113, 14] width 17 height 17
type input "100%"
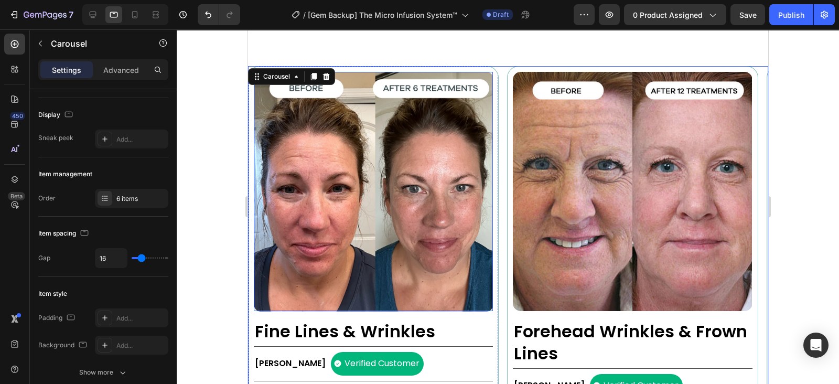
scroll to position [1071, 0]
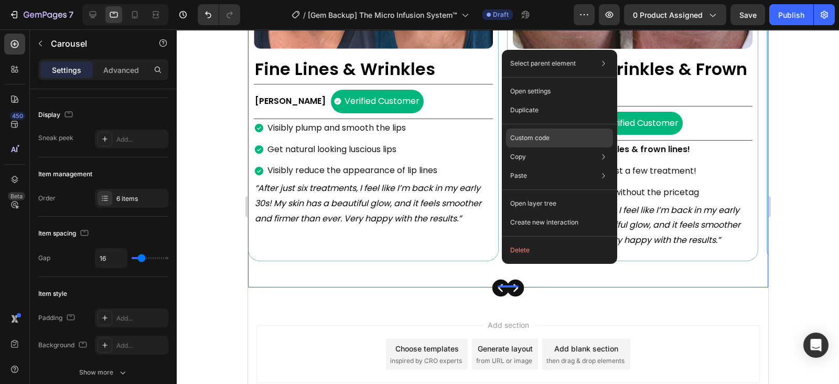
click at [535, 166] on div "Custom code" at bounding box center [559, 175] width 107 height 19
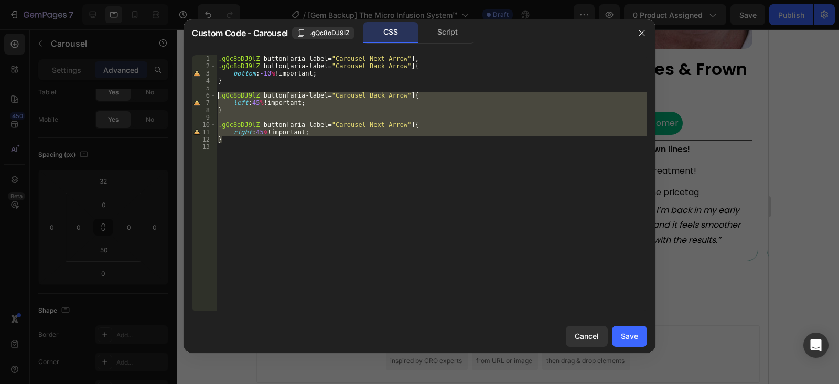
drag, startPoint x: 230, startPoint y: 142, endPoint x: 219, endPoint y: 97, distance: 45.5
click at [219, 98] on div ".gQc8oDJ9lZ button [ aria-label = " Carousel Next Arrow " ], .gQc8oDJ9lZ button…" at bounding box center [431, 190] width 431 height 270
type textarea ".gQc8oDJ9lZ button[aria-label="Carousel Back Arrow"]{ left:45%!important;"
click at [589, 338] on div "Cancel" at bounding box center [586, 335] width 24 height 11
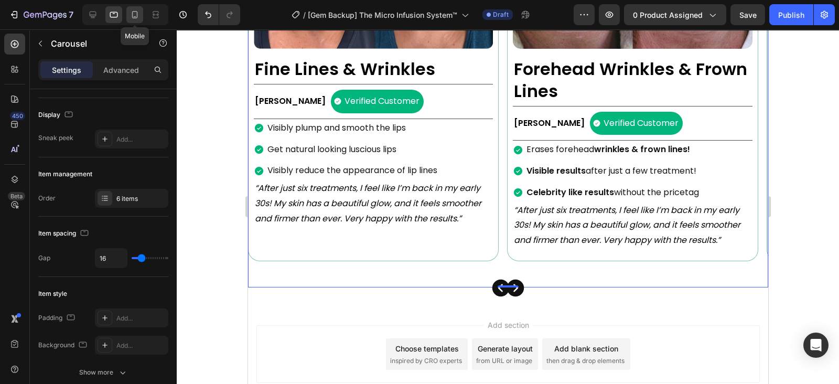
click at [135, 15] on icon at bounding box center [134, 14] width 10 height 10
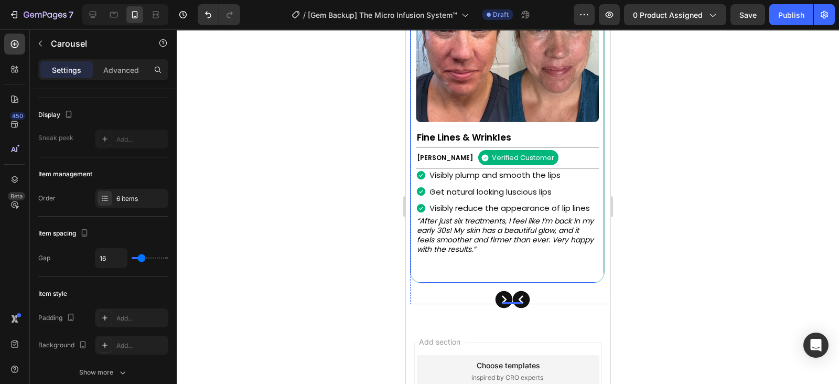
scroll to position [1008, 0]
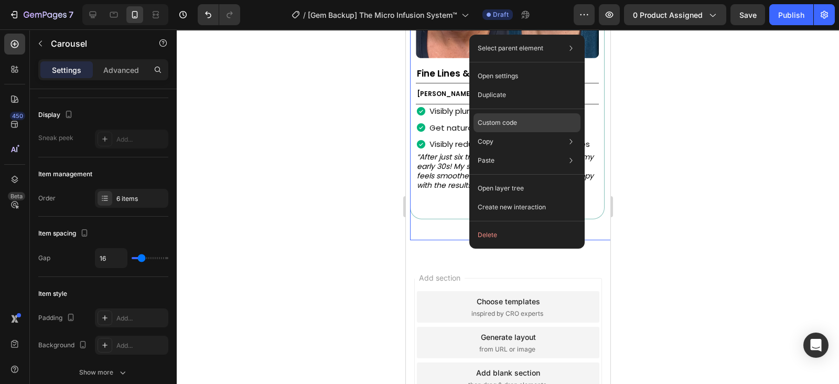
click at [518, 151] on div "Custom code" at bounding box center [526, 160] width 107 height 19
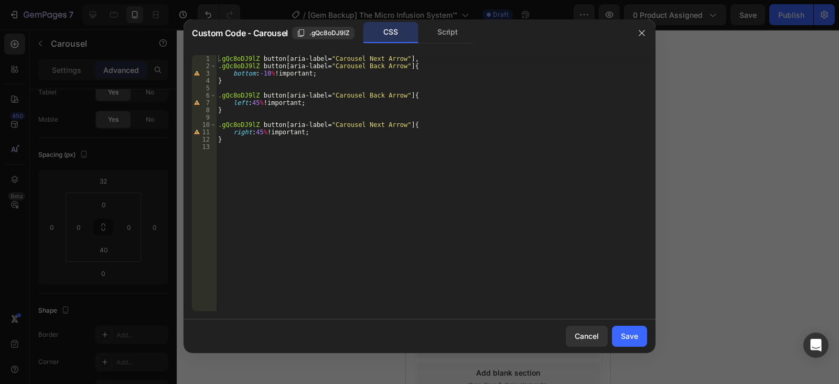
click at [314, 161] on div ".gQc8oDJ9lZ button [ aria-label = " Carousel Next Arrow " ], .gQc8oDJ9lZ button…" at bounding box center [431, 190] width 431 height 270
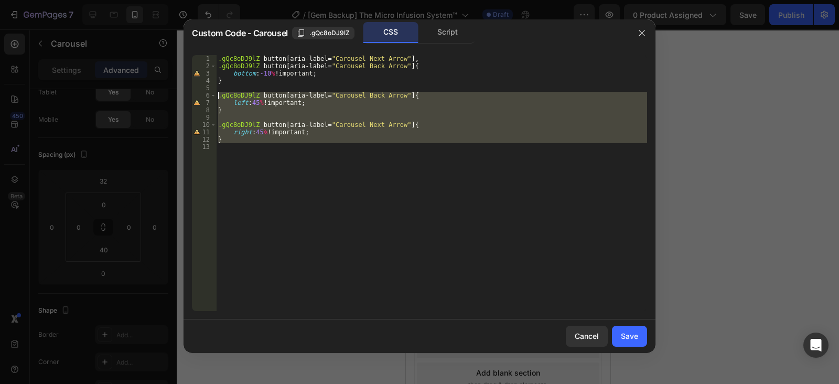
drag, startPoint x: 243, startPoint y: 153, endPoint x: 197, endPoint y: 97, distance: 72.5
click at [197, 97] on div "1 2 3 4 5 6 7 8 9 10 11 12 13 .gQc8oDJ9lZ button [ aria-label = " Carousel Next…" at bounding box center [419, 183] width 455 height 256
type textarea ".gQc8oDJ9lZ button[aria-label="Carousel Back Arrow"]{ left:45%!important;"
click at [244, 150] on div ".gQc8oDJ9lZ button [ aria-label = " Carousel Next Arrow " ], .gQc8oDJ9lZ button…" at bounding box center [431, 183] width 431 height 256
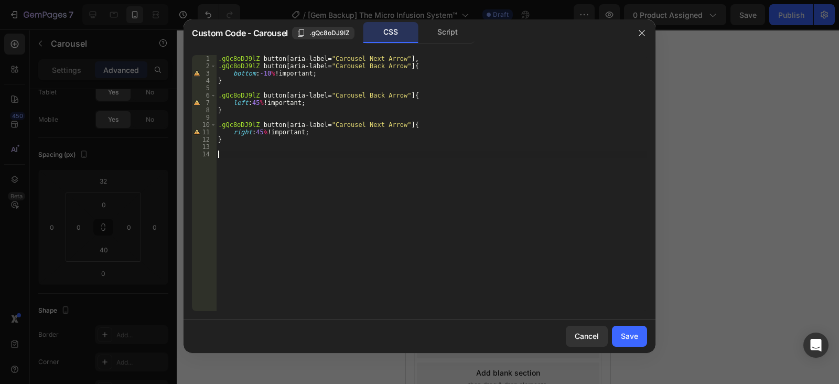
scroll to position [1, 0]
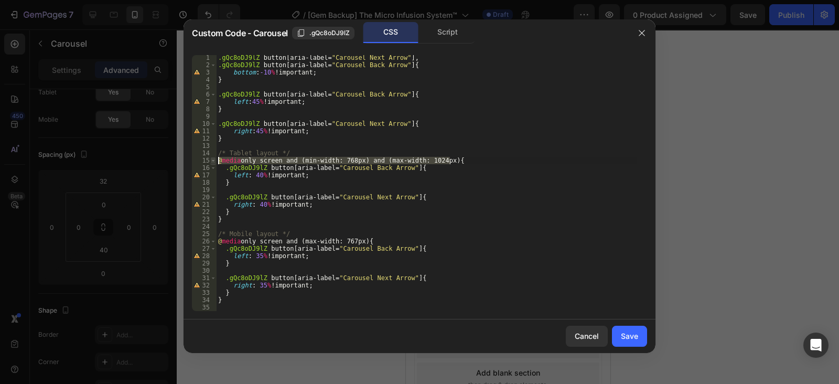
drag, startPoint x: 453, startPoint y: 159, endPoint x: 213, endPoint y: 160, distance: 240.0
click at [213, 160] on div "1 2 3 4 5 6 7 8 9 10 11 12 13 14 15 16 17 18 19 20 21 22 23 24 25 26 27 28 29 3…" at bounding box center [419, 183] width 455 height 256
type textarea "@media only screen and (min-width: 768px) and (max-width: 1024px) {"
click at [233, 86] on div ".gQc8oDJ9lZ button [ aria-label = " Carousel Next Arrow " ], .gQc8oDJ9lZ button…" at bounding box center [426, 190] width 421 height 270
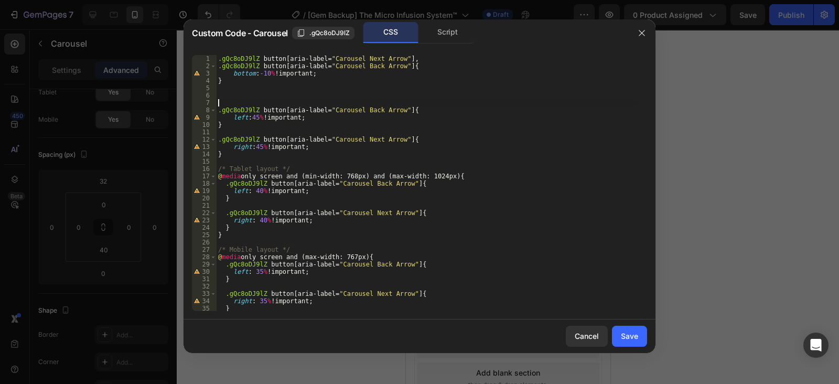
paste textarea "@media only screen and (min-width: 768px) and (max-width: 1024px) {"
drag, startPoint x: 443, startPoint y: 103, endPoint x: 362, endPoint y: 103, distance: 81.8
click at [362, 103] on div ".gQc8oDJ9lZ button [ aria-label = " Carousel Next Arrow " ], .gQc8oDJ9lZ button…" at bounding box center [426, 190] width 421 height 270
click at [349, 103] on div ".gQc8oDJ9lZ button [ aria-label = " Carousel Next Arrow " ], .gQc8oDJ9lZ button…" at bounding box center [426, 190] width 421 height 270
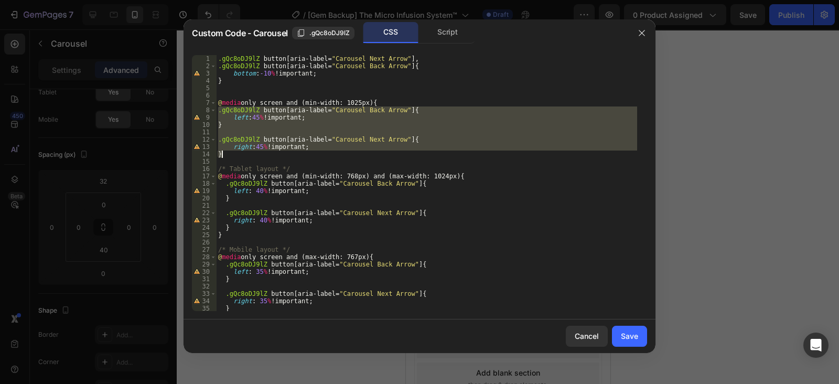
drag, startPoint x: 220, startPoint y: 112, endPoint x: 236, endPoint y: 153, distance: 44.5
click at [236, 153] on div ".gQc8oDJ9lZ button [ aria-label = " Carousel Next Arrow " ], .gQc8oDJ9lZ button…" at bounding box center [426, 190] width 421 height 270
click at [252, 154] on div ".gQc8oDJ9lZ button [ aria-label = " Carousel Next Arrow " ], .gQc8oDJ9lZ button…" at bounding box center [426, 183] width 421 height 256
type textarea "}"
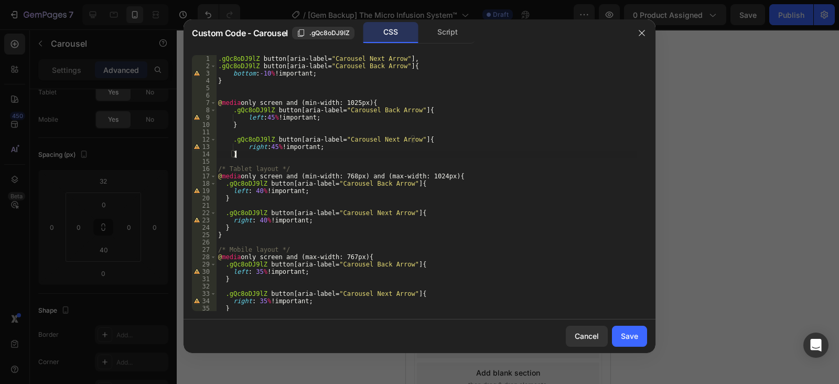
scroll to position [0, 1]
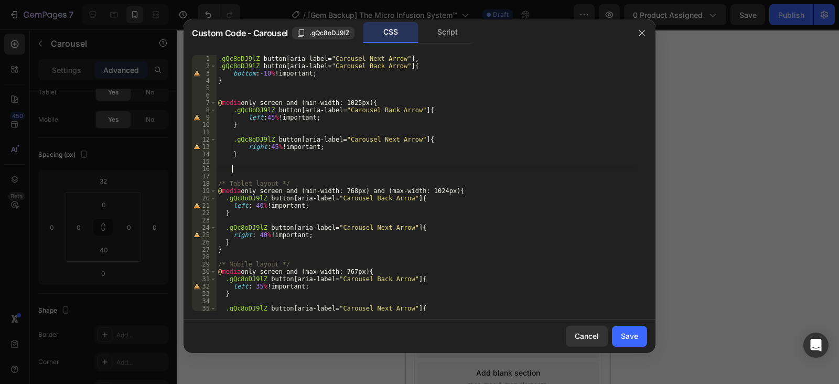
type textarea "}"
click at [226, 157] on div ".gQc8oDJ9lZ button [ aria-label = " Carousel Next Arrow " ], .gQc8oDJ9lZ button…" at bounding box center [426, 190] width 421 height 270
click at [223, 160] on div ".gQc8oDJ9lZ button [ aria-label = " Carousel Next Arrow " ], .gQc8oDJ9lZ button…" at bounding box center [426, 190] width 421 height 270
type textarea "}"
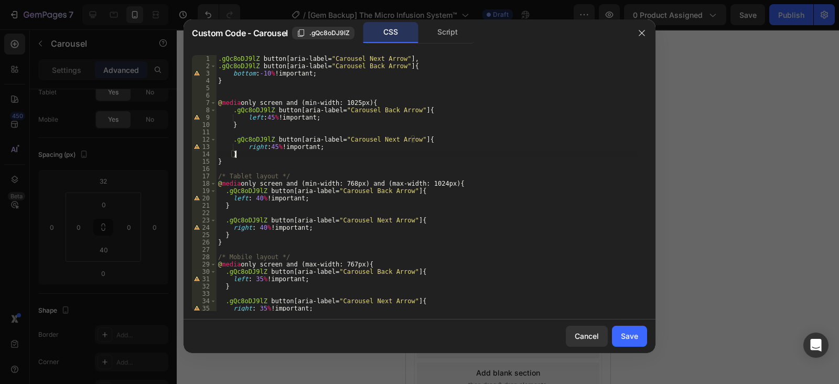
scroll to position [23, 0]
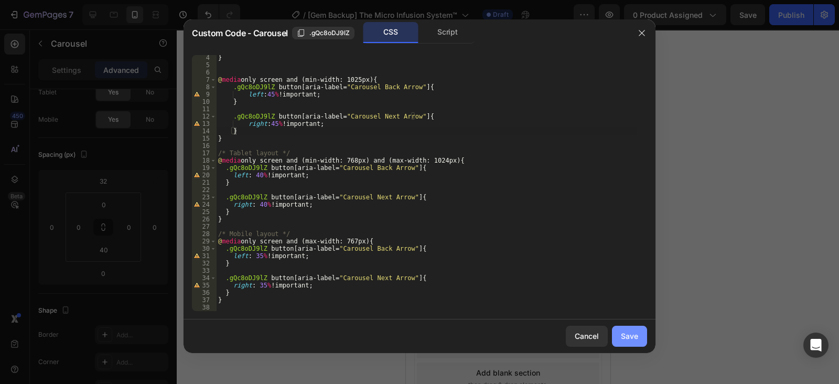
click at [626, 332] on div "Save" at bounding box center [629, 335] width 17 height 11
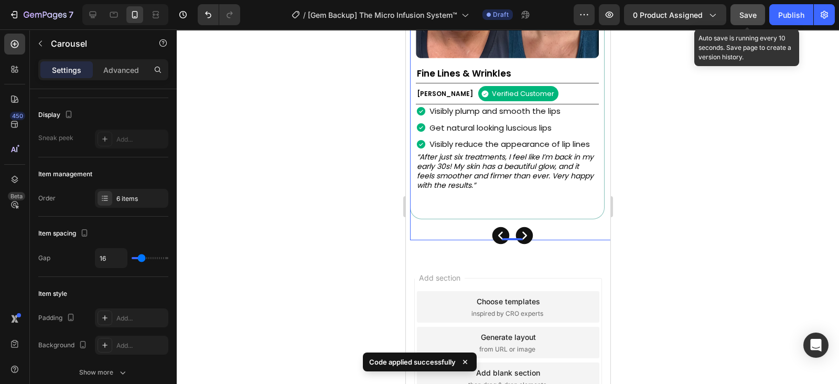
click at [759, 10] on button "Save" at bounding box center [747, 14] width 35 height 21
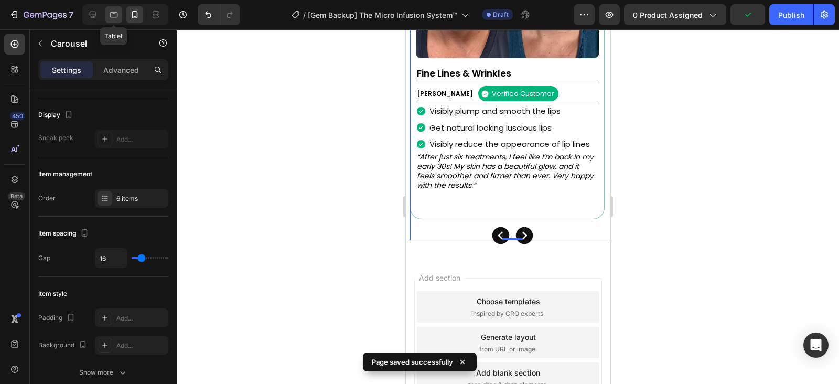
click at [110, 14] on icon at bounding box center [113, 14] width 10 height 10
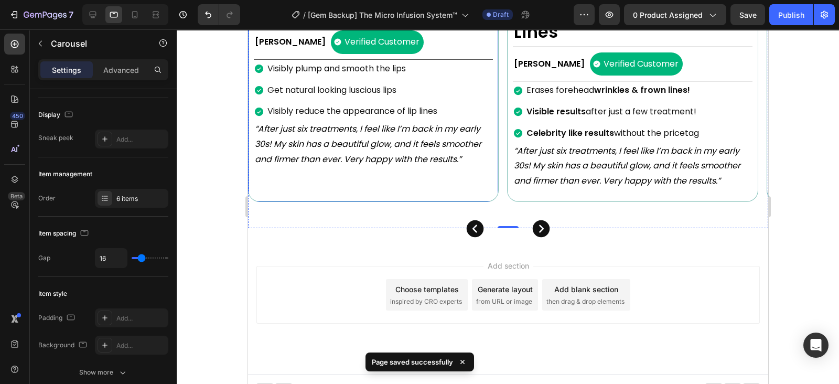
scroll to position [1137, 0]
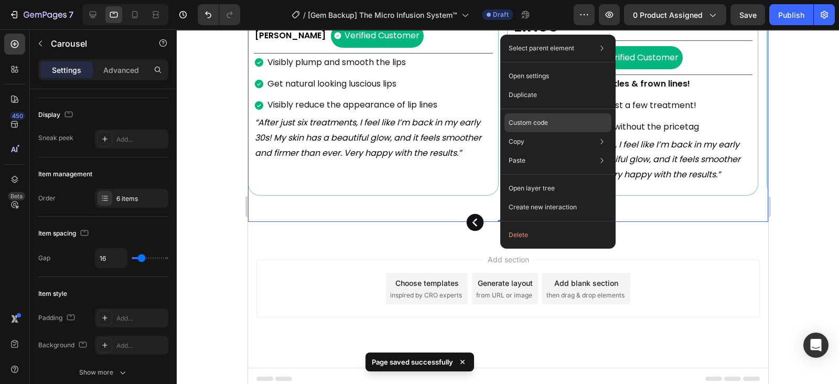
click at [536, 151] on div "Custom code" at bounding box center [557, 160] width 107 height 19
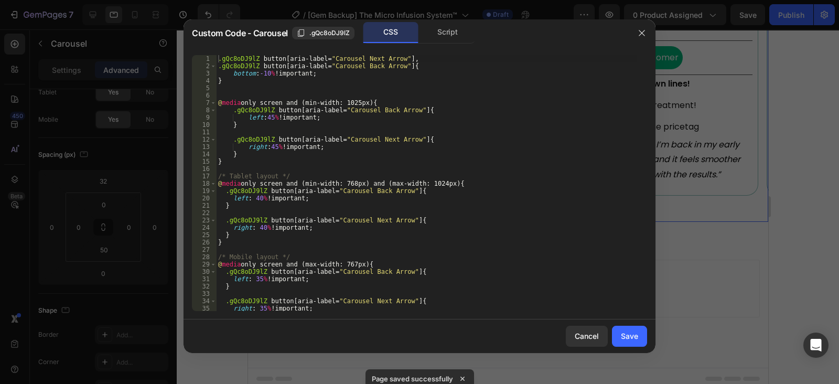
scroll to position [23, 0]
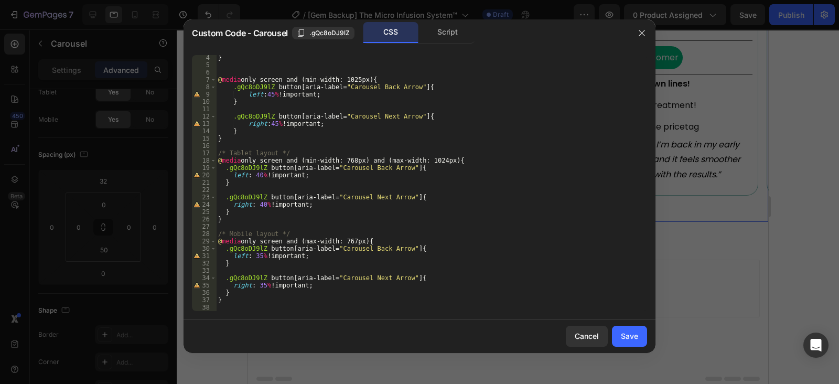
drag, startPoint x: 259, startPoint y: 173, endPoint x: 266, endPoint y: 179, distance: 8.5
click at [259, 174] on div "} @ media only screen and (min-width: 1025px) { .gQc8oDJ9lZ button [ aria-label…" at bounding box center [426, 189] width 421 height 270
click at [263, 204] on div "} @ media only screen and (min-width: 1025px) { .gQc8oDJ9lZ button [ aria-label…" at bounding box center [426, 189] width 421 height 270
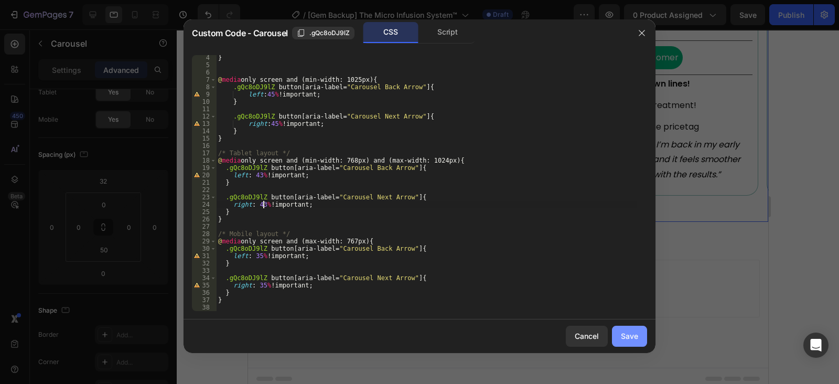
type textarea "right: 43% !important;"
drag, startPoint x: 634, startPoint y: 331, endPoint x: 386, endPoint y: 302, distance: 249.6
click at [634, 331] on div "Save" at bounding box center [629, 335] width 17 height 11
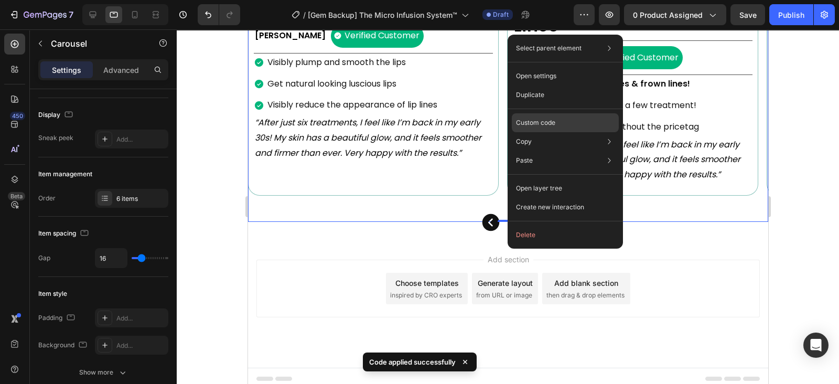
click at [531, 124] on p "Custom code" at bounding box center [535, 122] width 39 height 9
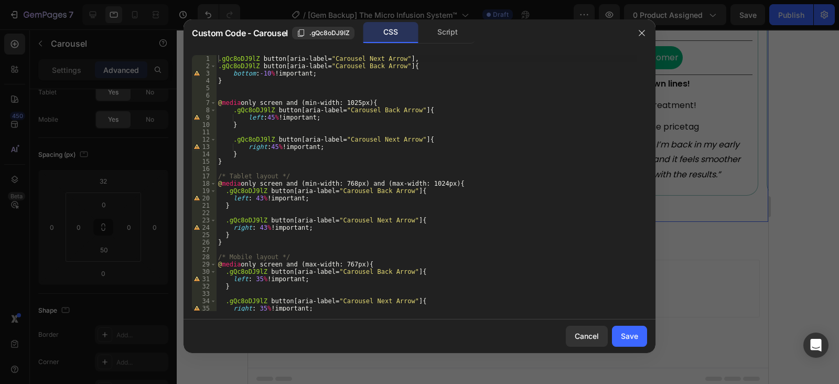
drag, startPoint x: 259, startPoint y: 197, endPoint x: 267, endPoint y: 195, distance: 8.5
click at [258, 195] on div ".gQc8oDJ9lZ button [ aria-label = " Carousel Next Arrow " ], .gQc8oDJ9lZ button…" at bounding box center [426, 190] width 421 height 270
click at [263, 226] on div ".gQc8oDJ9lZ button [ aria-label = " Carousel Next Arrow " ], .gQc8oDJ9lZ button…" at bounding box center [426, 190] width 421 height 270
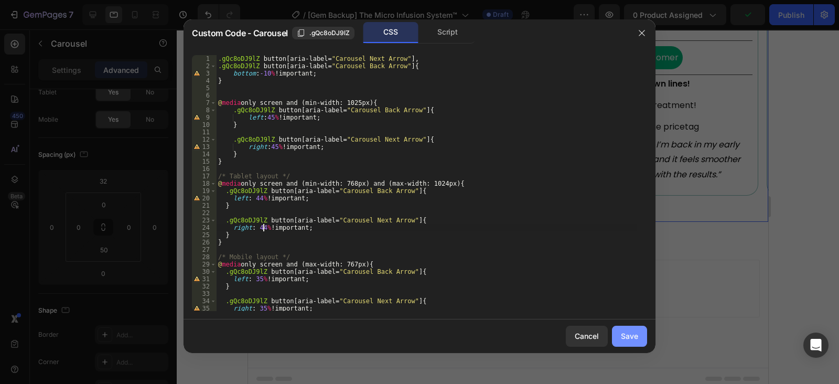
type textarea "right: 44% !important;"
click at [627, 325] on button "Save" at bounding box center [629, 335] width 35 height 21
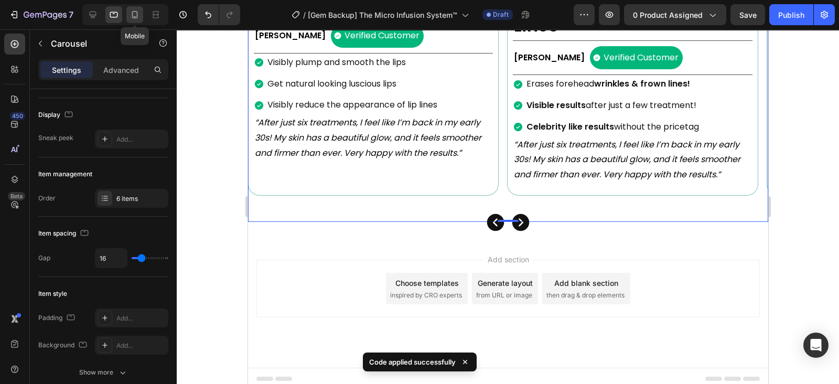
click at [134, 9] on div at bounding box center [134, 14] width 17 height 17
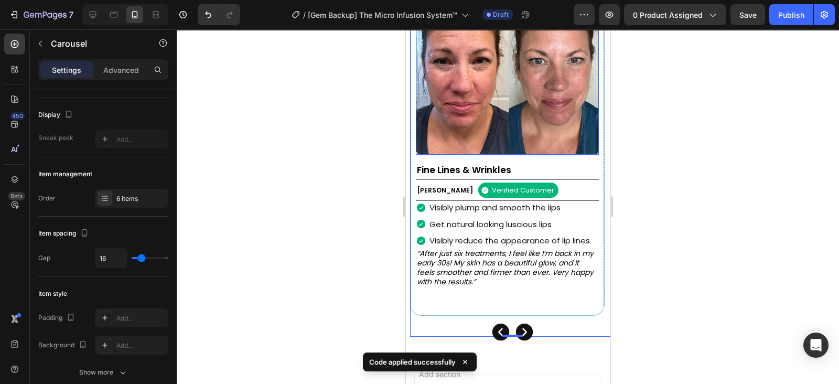
scroll to position [1008, 0]
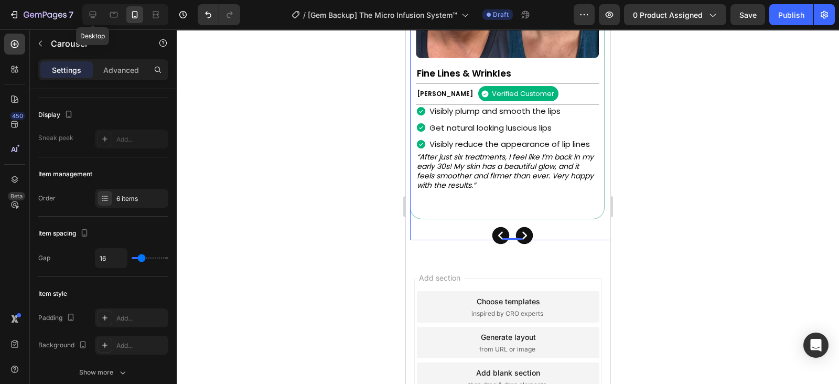
drag, startPoint x: 97, startPoint y: 11, endPoint x: 115, endPoint y: 24, distance: 21.8
click at [97, 11] on icon at bounding box center [93, 14] width 10 height 10
type input "1200"
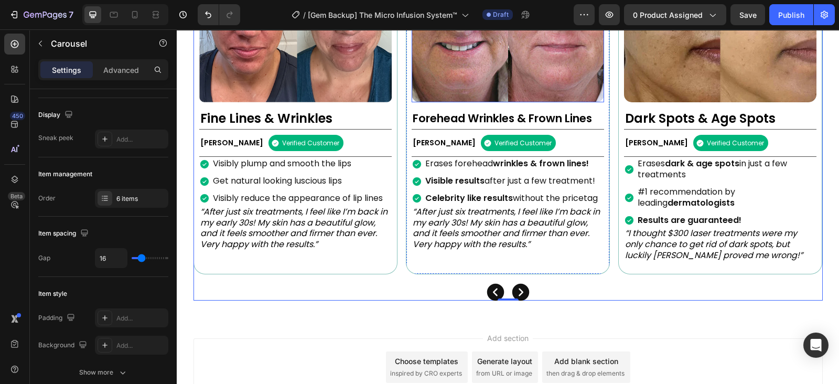
scroll to position [987, 0]
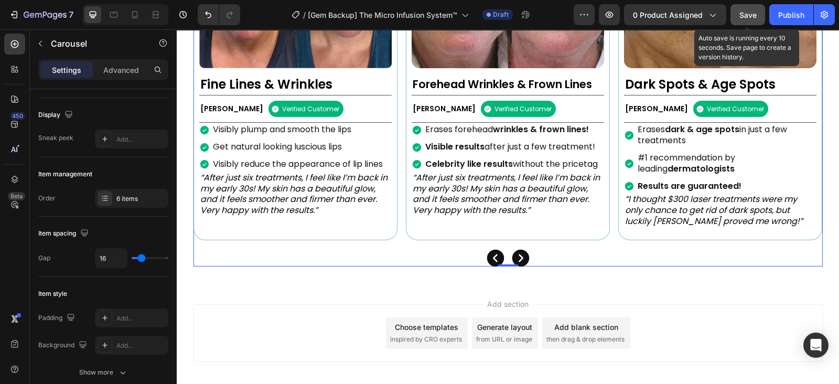
click at [754, 20] on button "Save" at bounding box center [747, 14] width 35 height 21
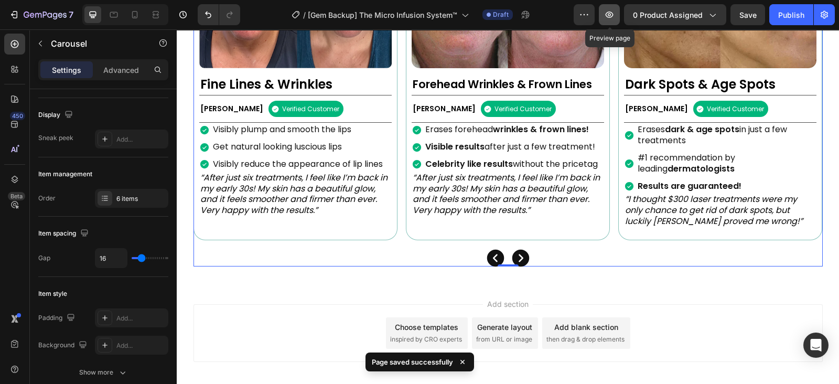
click at [613, 9] on button "button" at bounding box center [609, 14] width 21 height 21
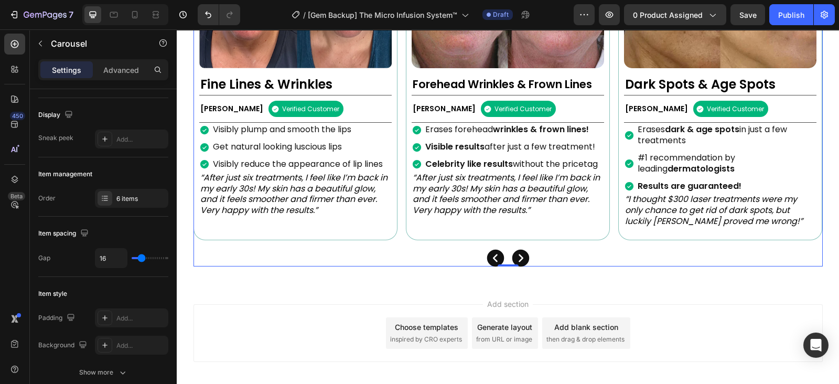
click at [398, 259] on div "Image Fine Lines & Wrinkles Heading [PERSON_NAME] Text Block Verified Customer …" at bounding box center [507, 68] width 629 height 396
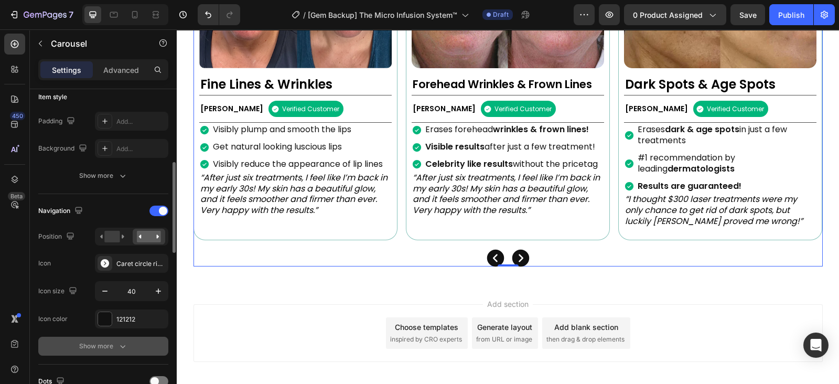
scroll to position [328, 0]
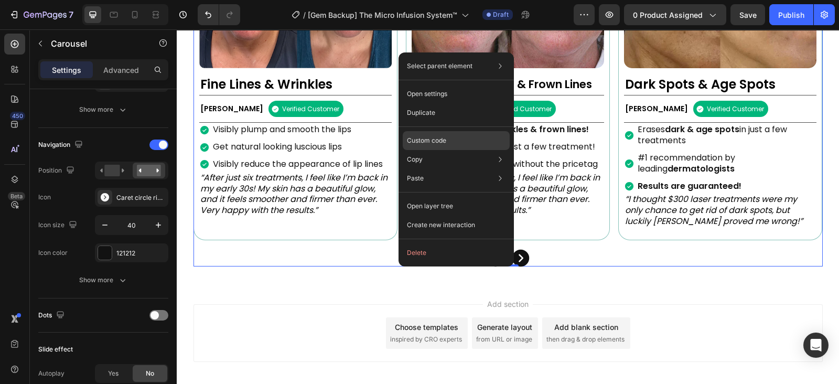
click at [448, 169] on div "Custom code" at bounding box center [455, 178] width 107 height 19
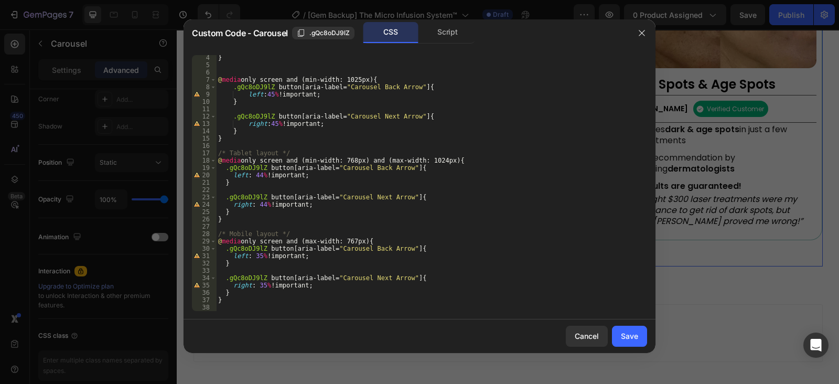
scroll to position [23, 0]
